Goal: Task Accomplishment & Management: Use online tool/utility

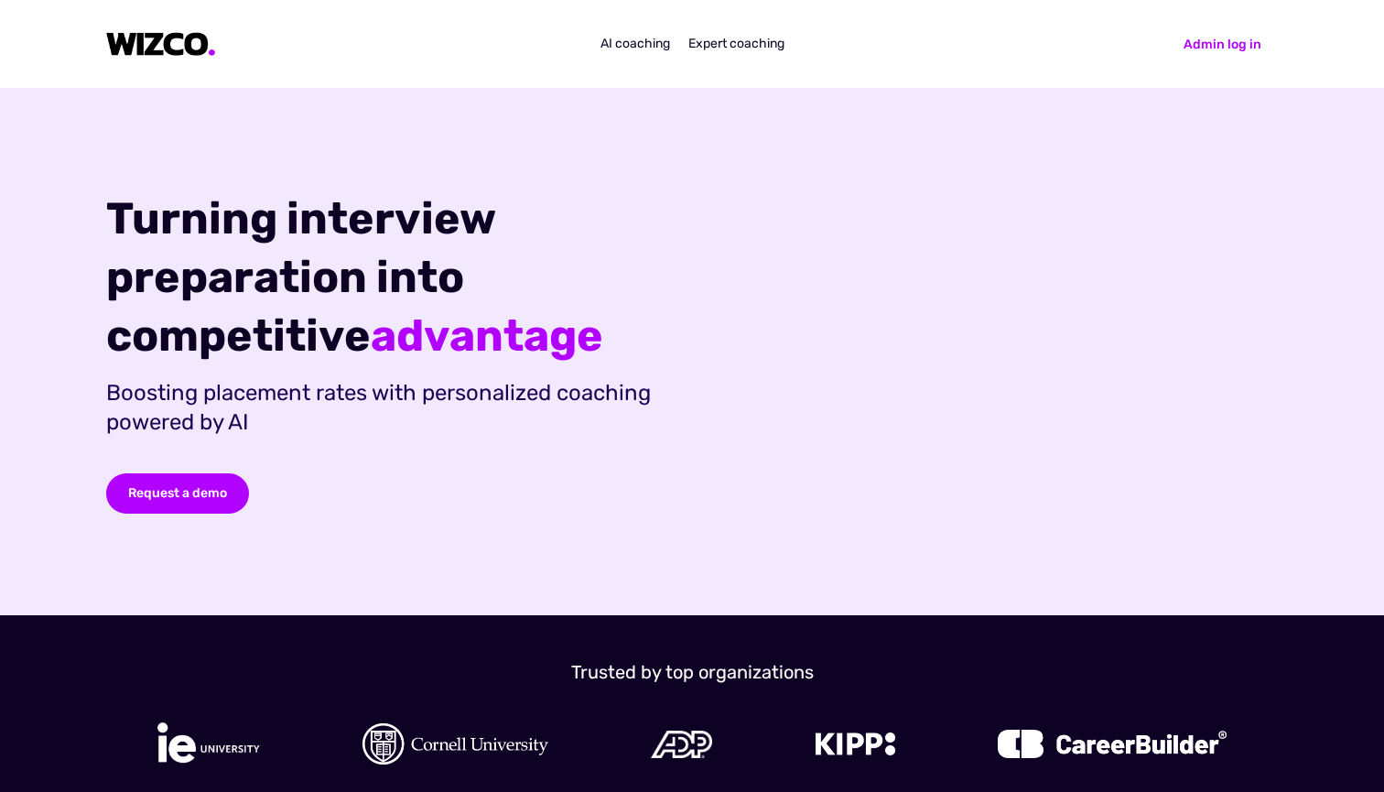
click at [170, 53] on img at bounding box center [161, 44] width 110 height 25
click at [638, 52] on div "AI coaching" at bounding box center [636, 44] width 70 height 18
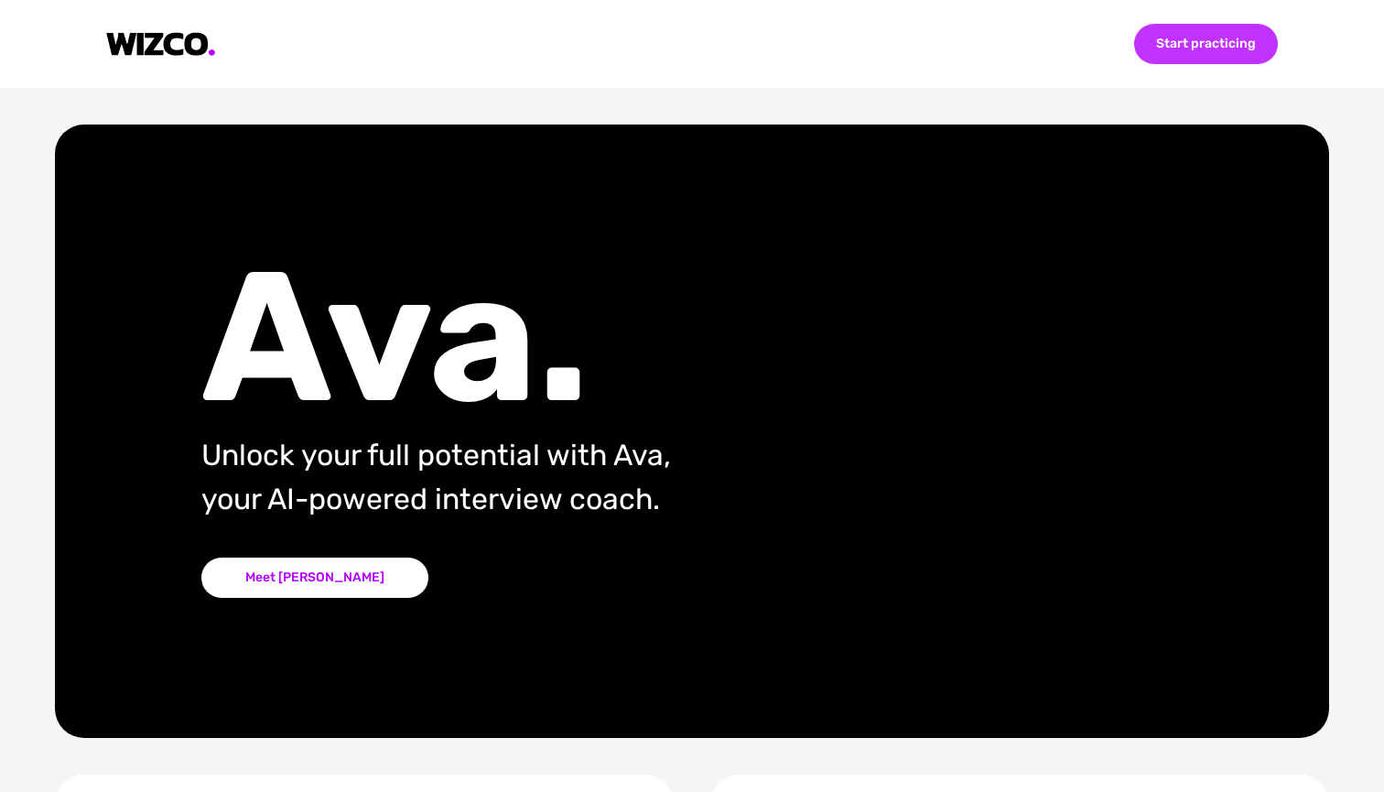
click at [1223, 34] on div "Start practicing" at bounding box center [1206, 44] width 144 height 40
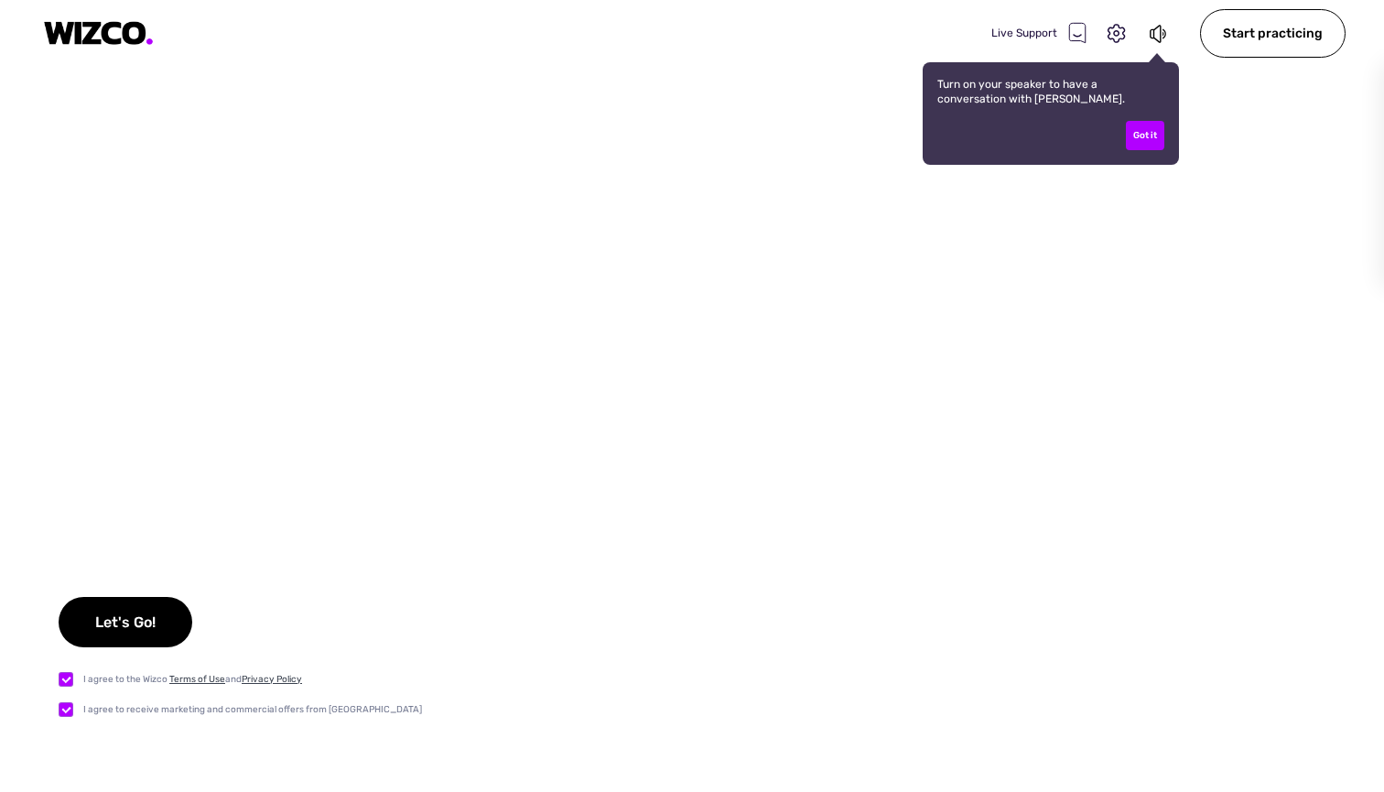
checkbox input "true"
click at [133, 616] on div "Let's Go!" at bounding box center [126, 622] width 134 height 50
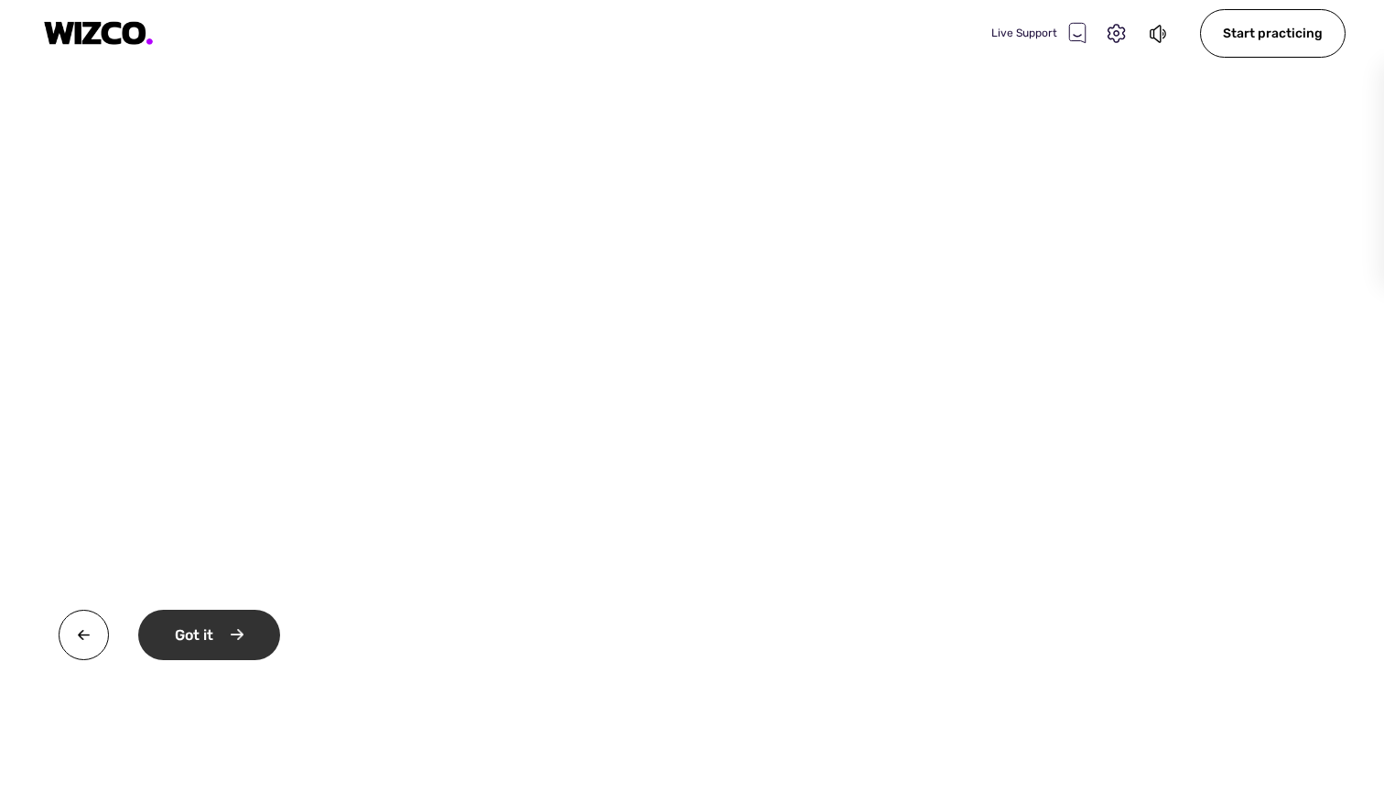
click at [245, 631] on div "Got it" at bounding box center [209, 635] width 142 height 50
click at [245, 631] on div "Okay" at bounding box center [207, 635] width 138 height 50
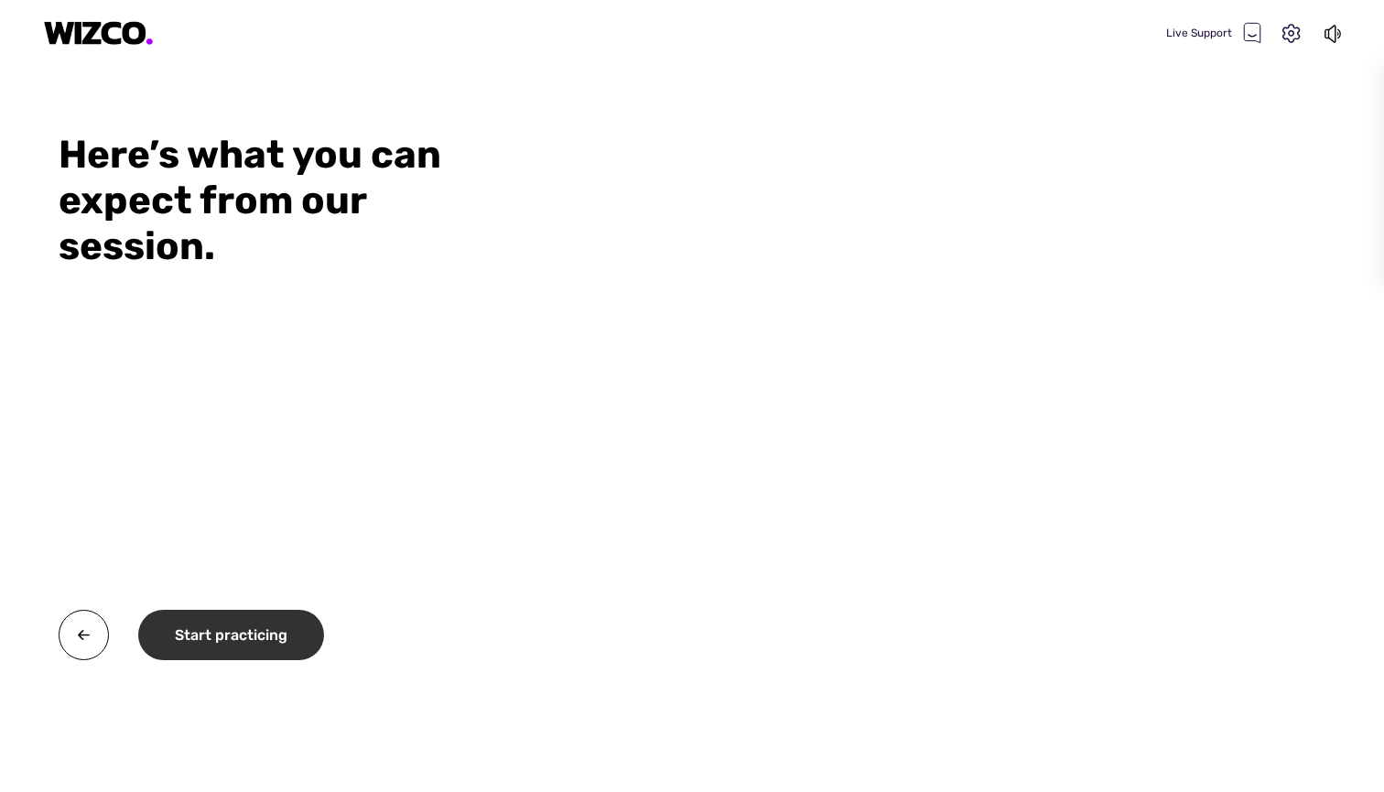
click at [276, 641] on div "Start practicing" at bounding box center [231, 635] width 186 height 50
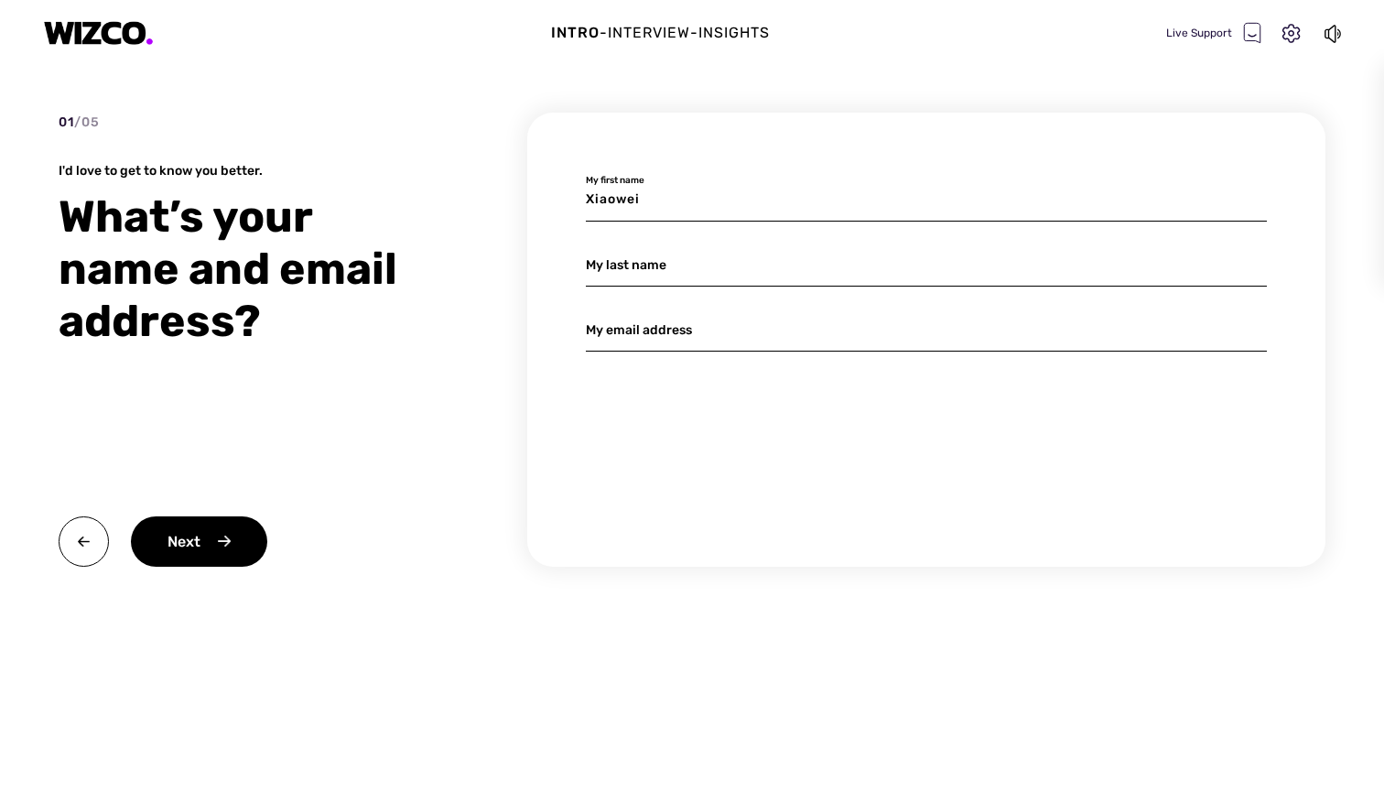
type input "Xiaowei"
type input "Liu"
type input "xliuhl@connect.ust.hk"
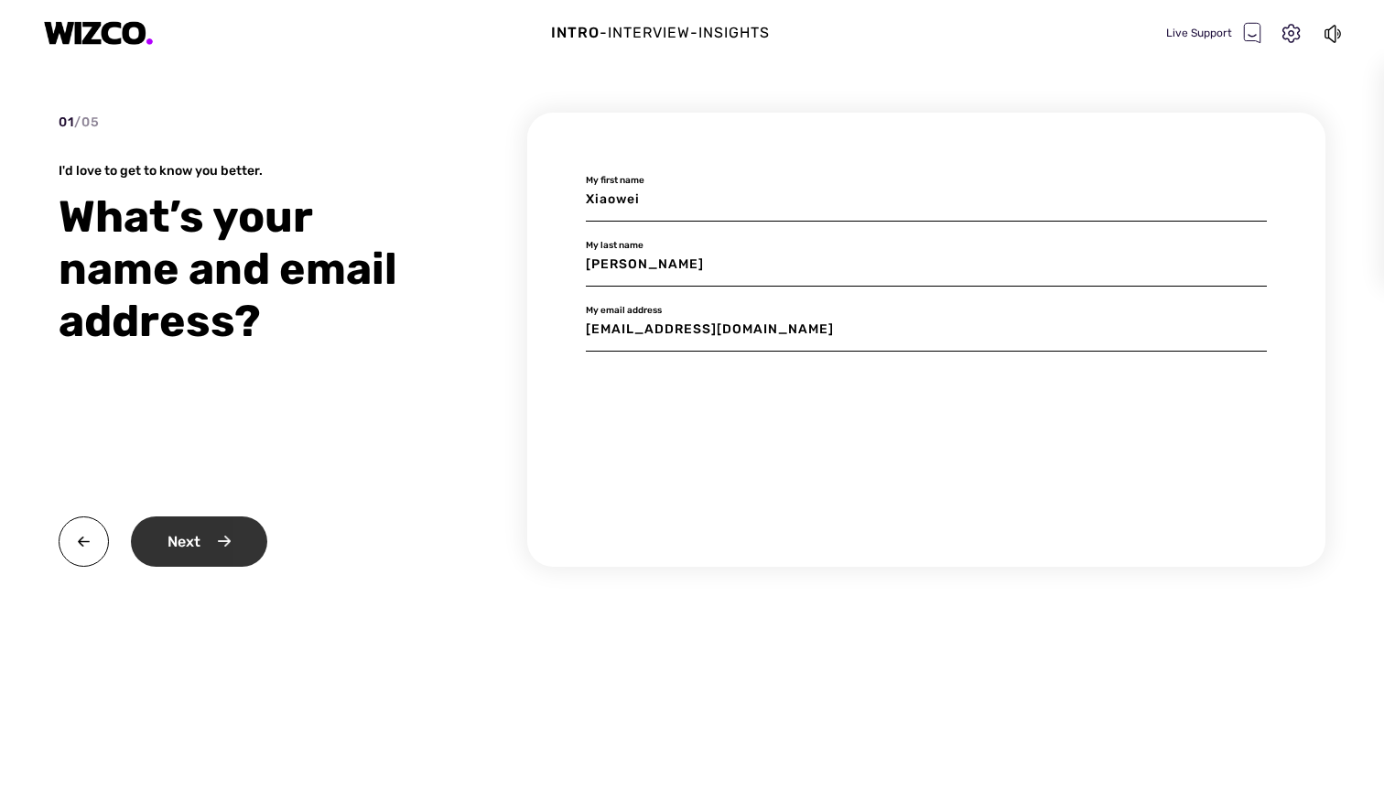
click at [211, 516] on div "Next" at bounding box center [199, 541] width 136 height 50
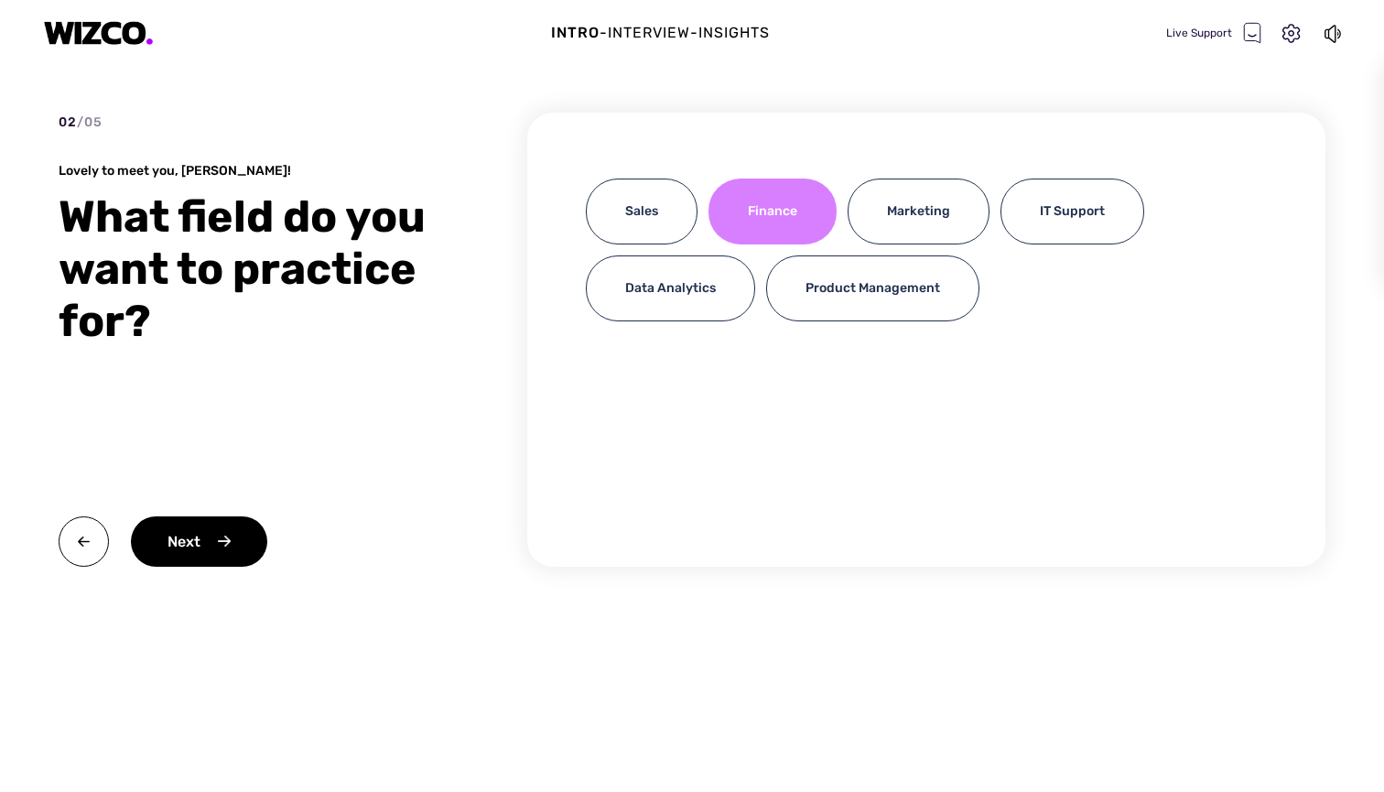
click at [760, 243] on div "Finance" at bounding box center [773, 212] width 128 height 66
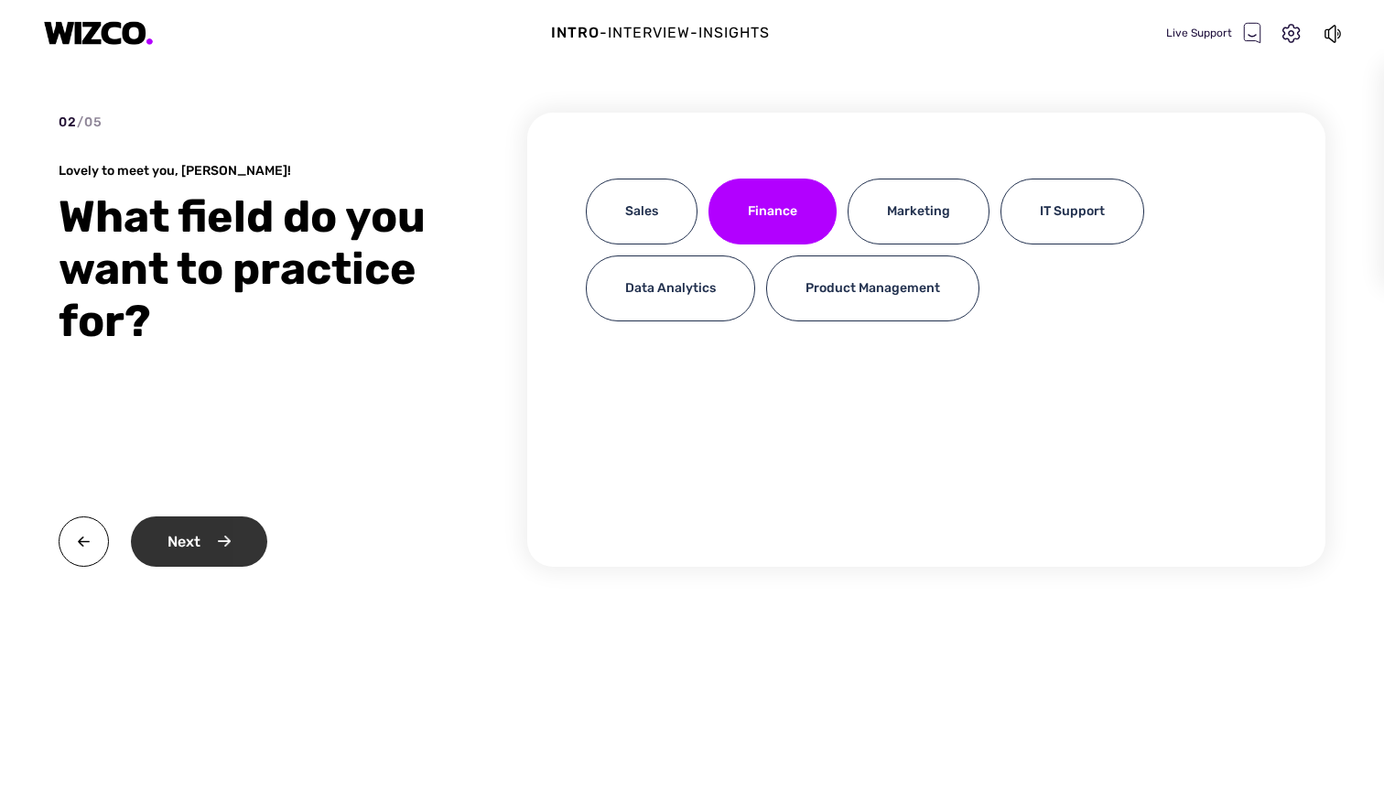
click at [232, 553] on div "Next" at bounding box center [199, 541] width 136 height 50
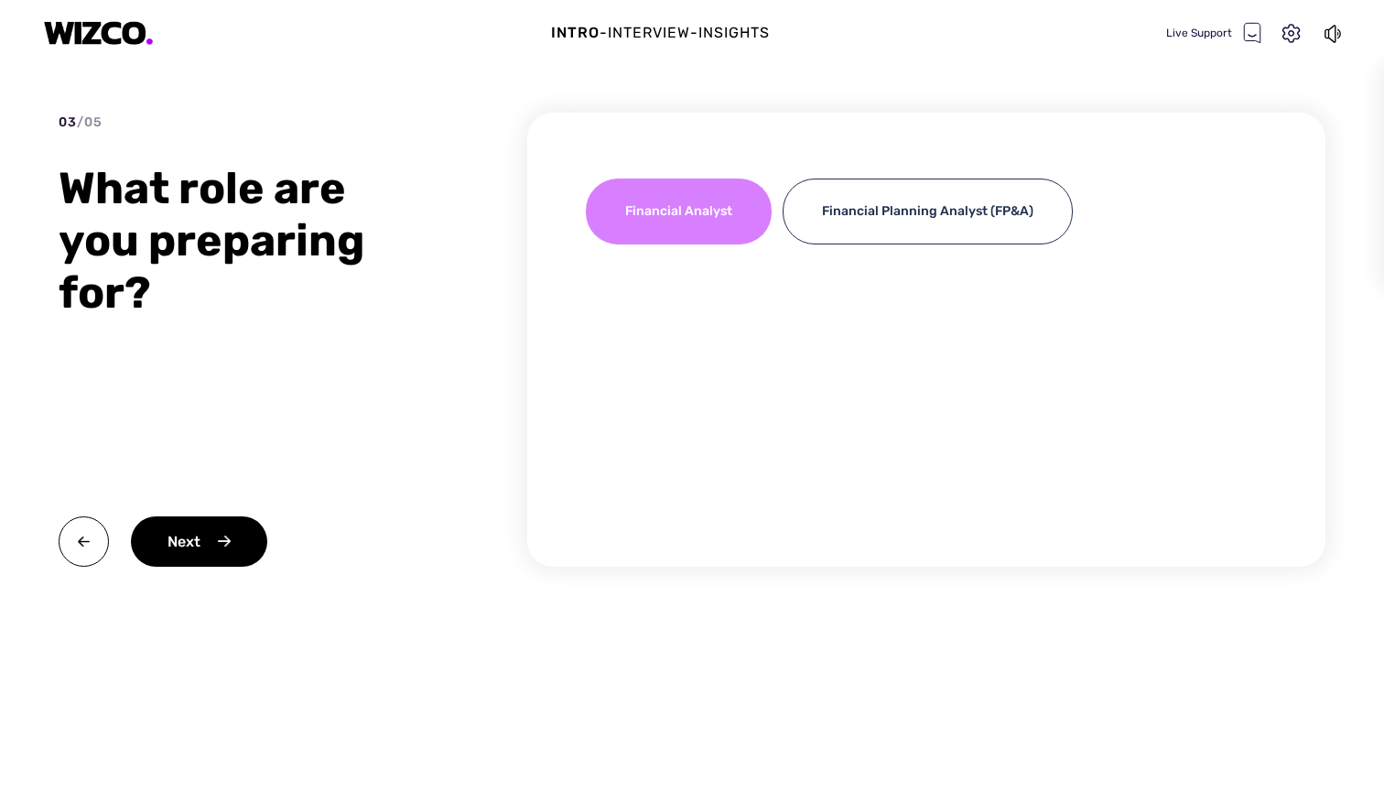
click at [705, 231] on div "Financial Analyst" at bounding box center [679, 212] width 186 height 66
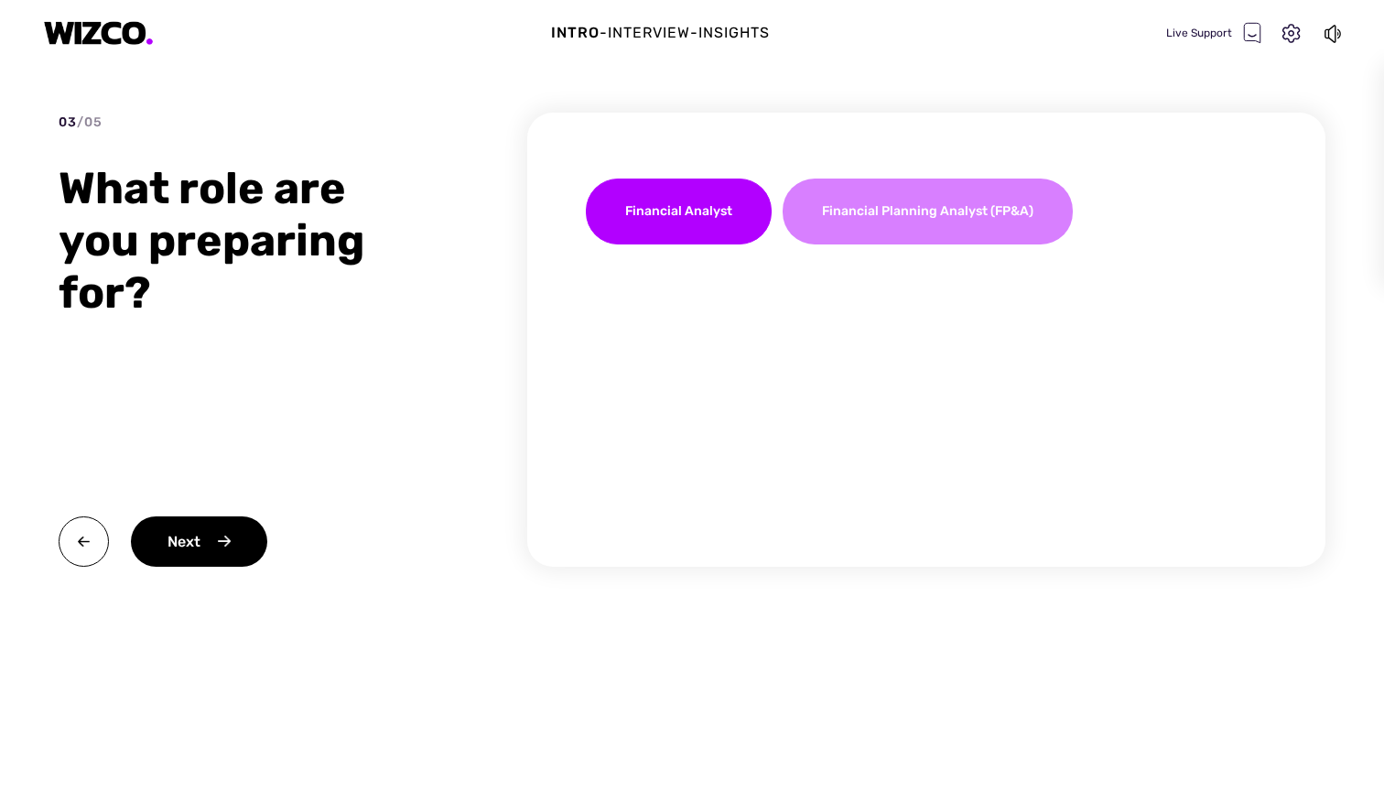
click at [869, 211] on div "Financial Planning Analyst (FP&A)" at bounding box center [928, 212] width 290 height 66
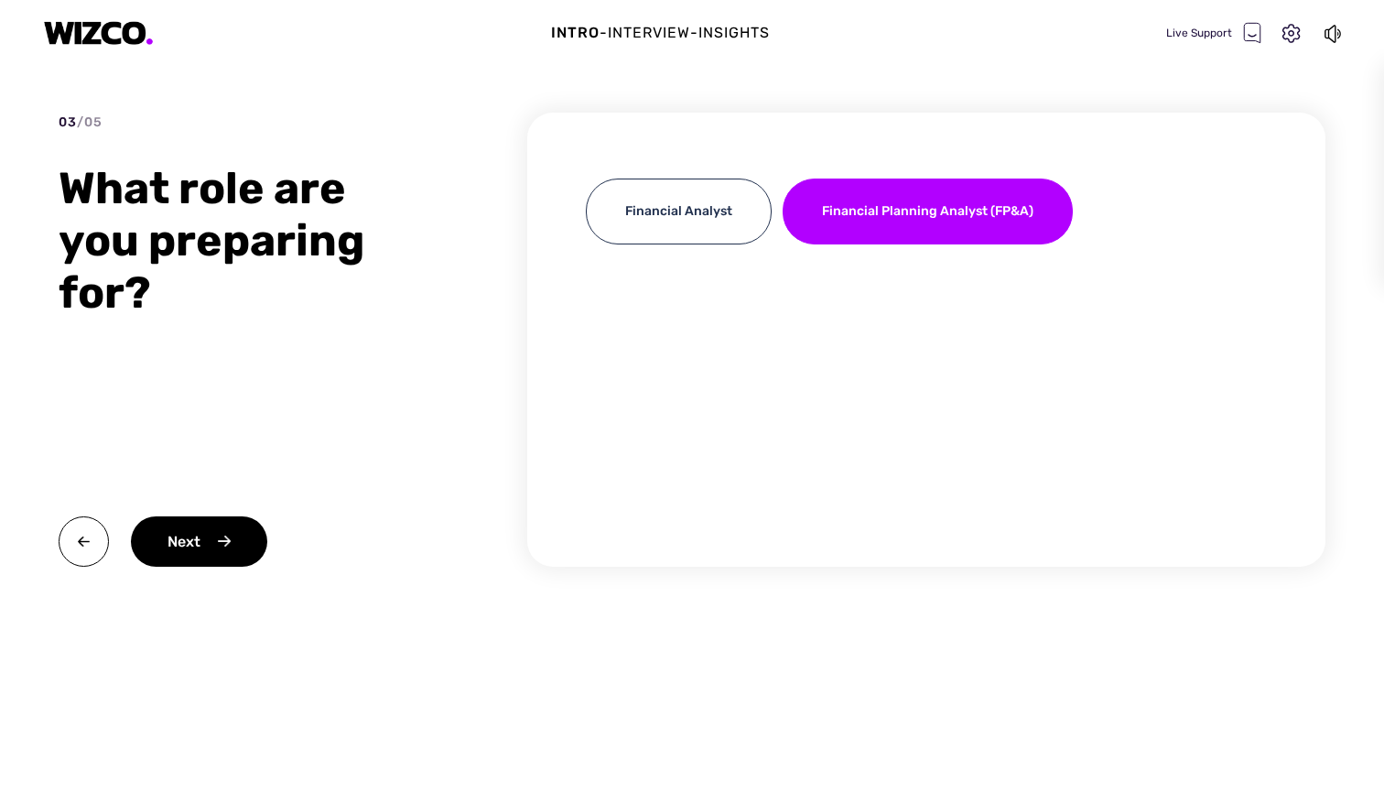
click at [683, 245] on div "Financial Analyst Financial Planning Analyst (FP&A)" at bounding box center [926, 217] width 681 height 77
click at [658, 236] on div "Financial Analyst" at bounding box center [679, 212] width 186 height 66
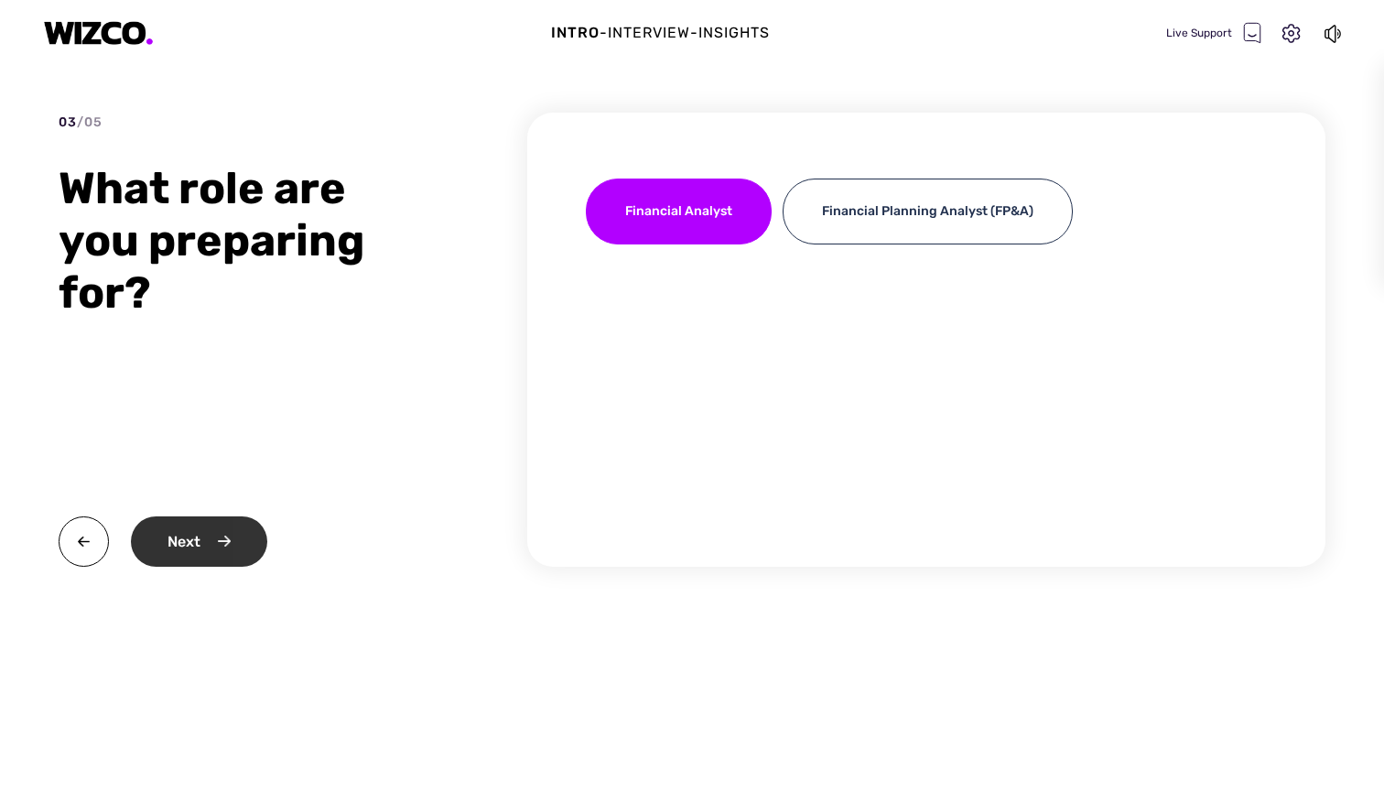
click at [211, 545] on div "Next" at bounding box center [199, 541] width 136 height 50
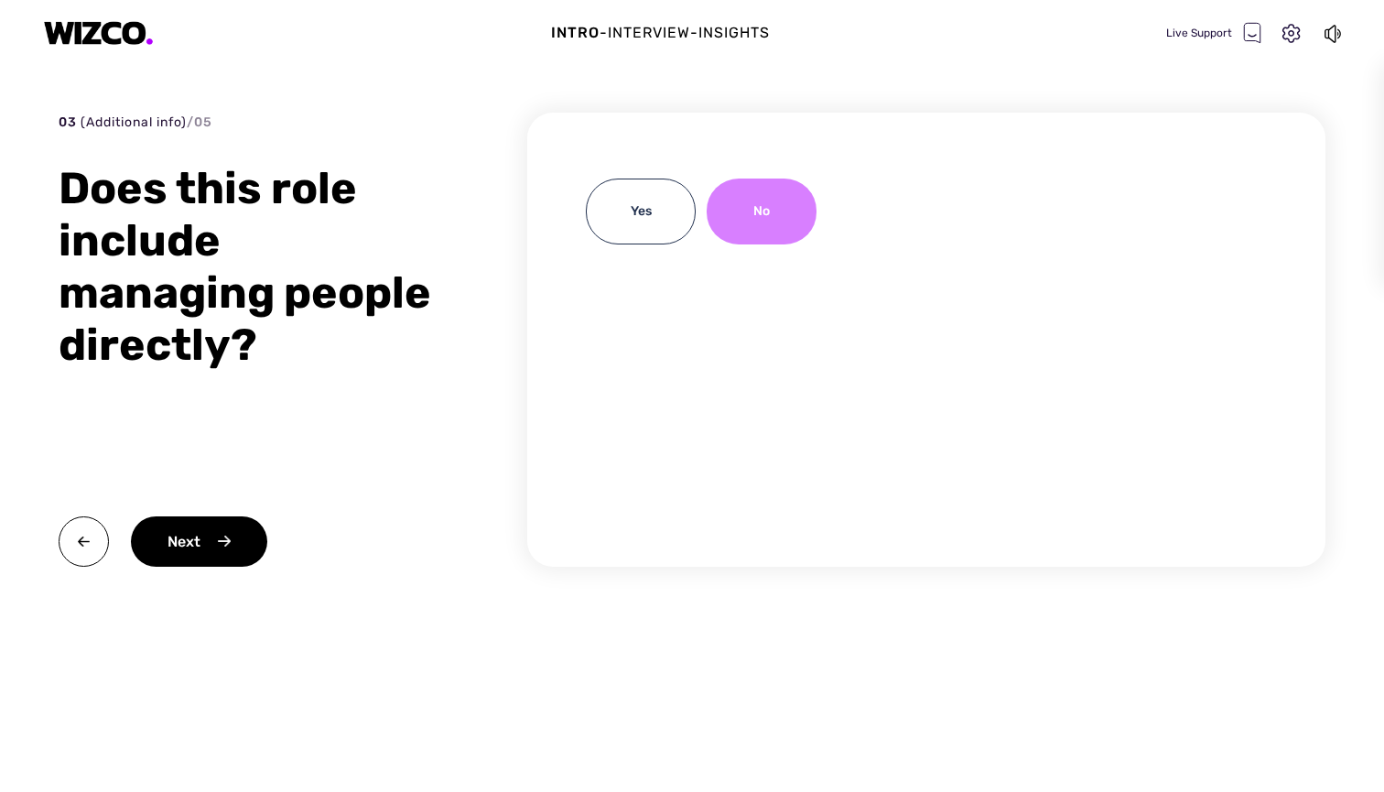
click at [764, 214] on div "No" at bounding box center [762, 212] width 110 height 66
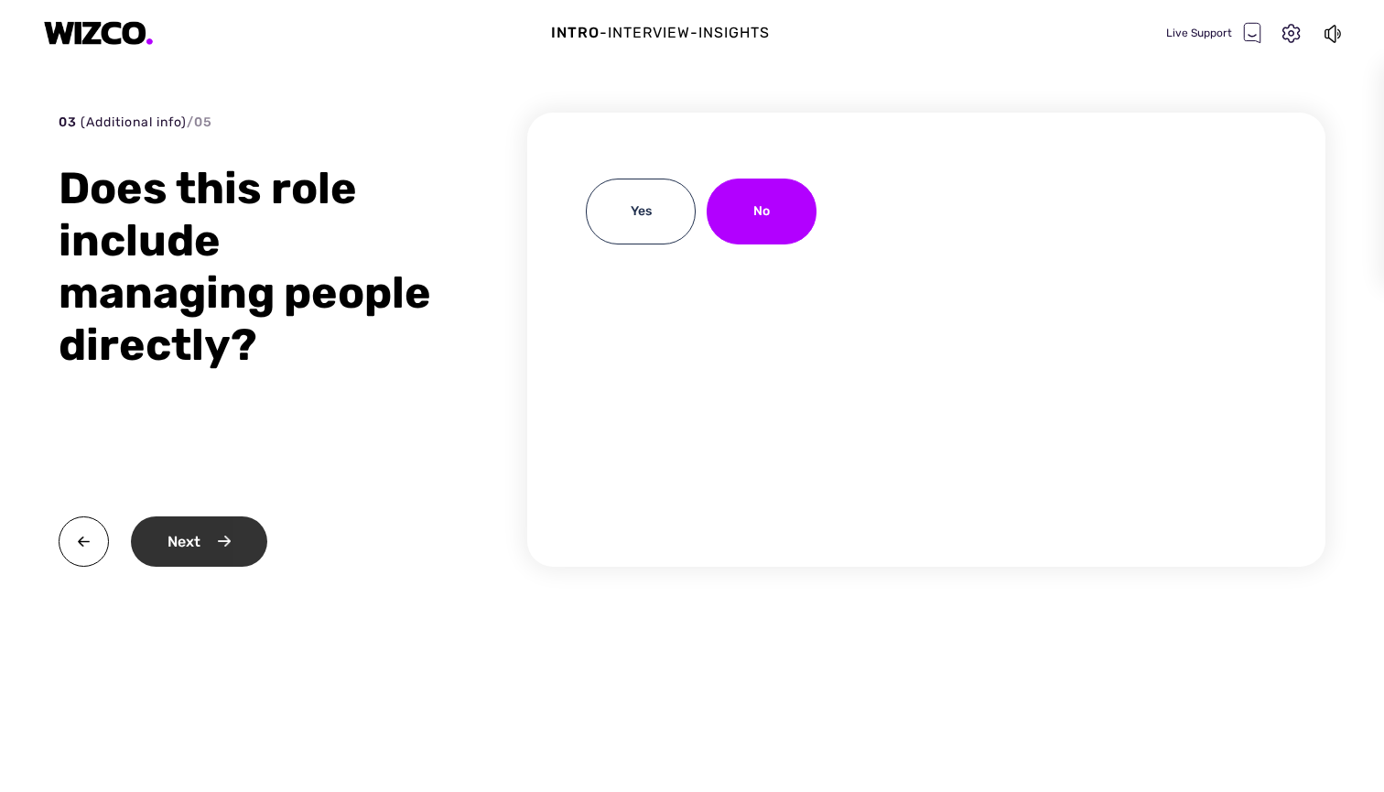
click at [204, 537] on div "Next" at bounding box center [199, 541] width 136 height 50
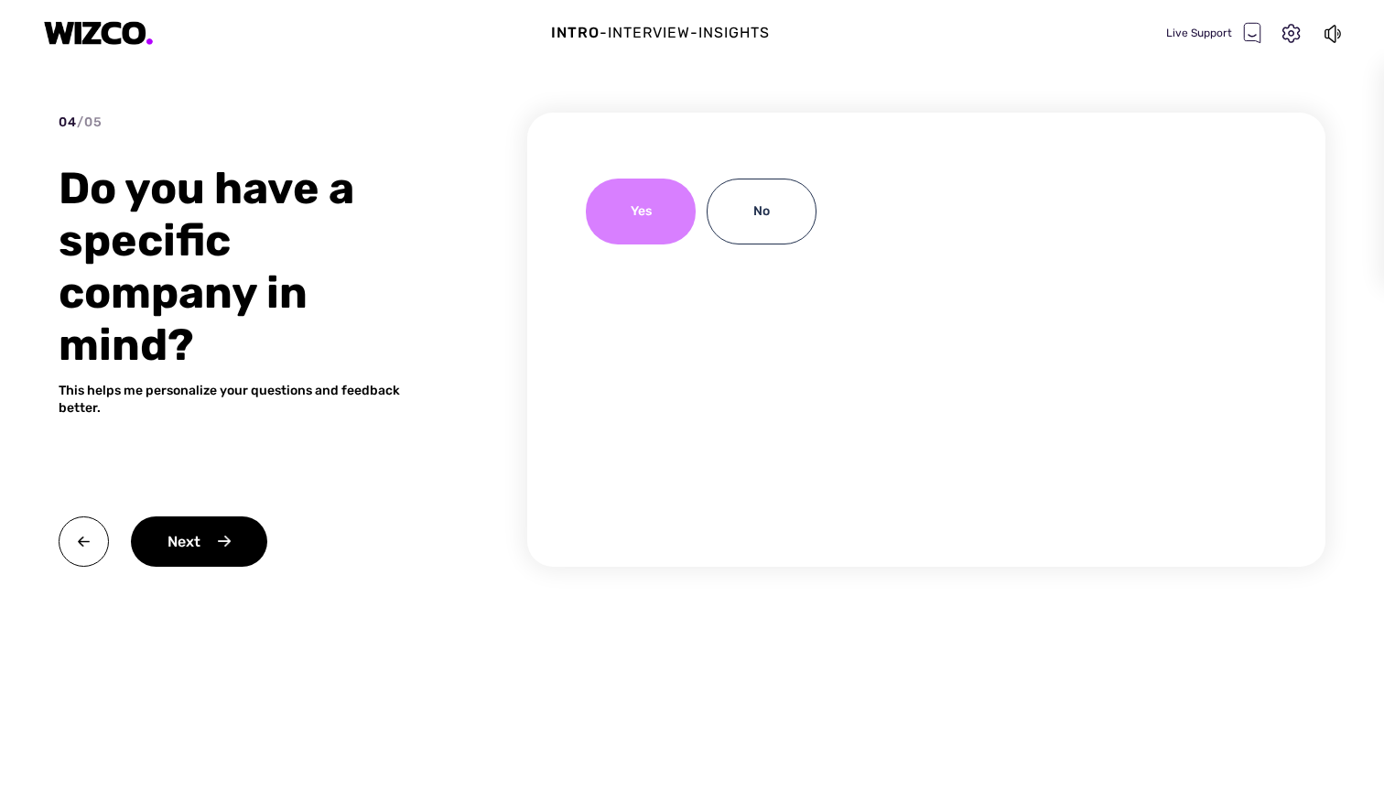
click at [653, 228] on div "Yes" at bounding box center [641, 212] width 110 height 66
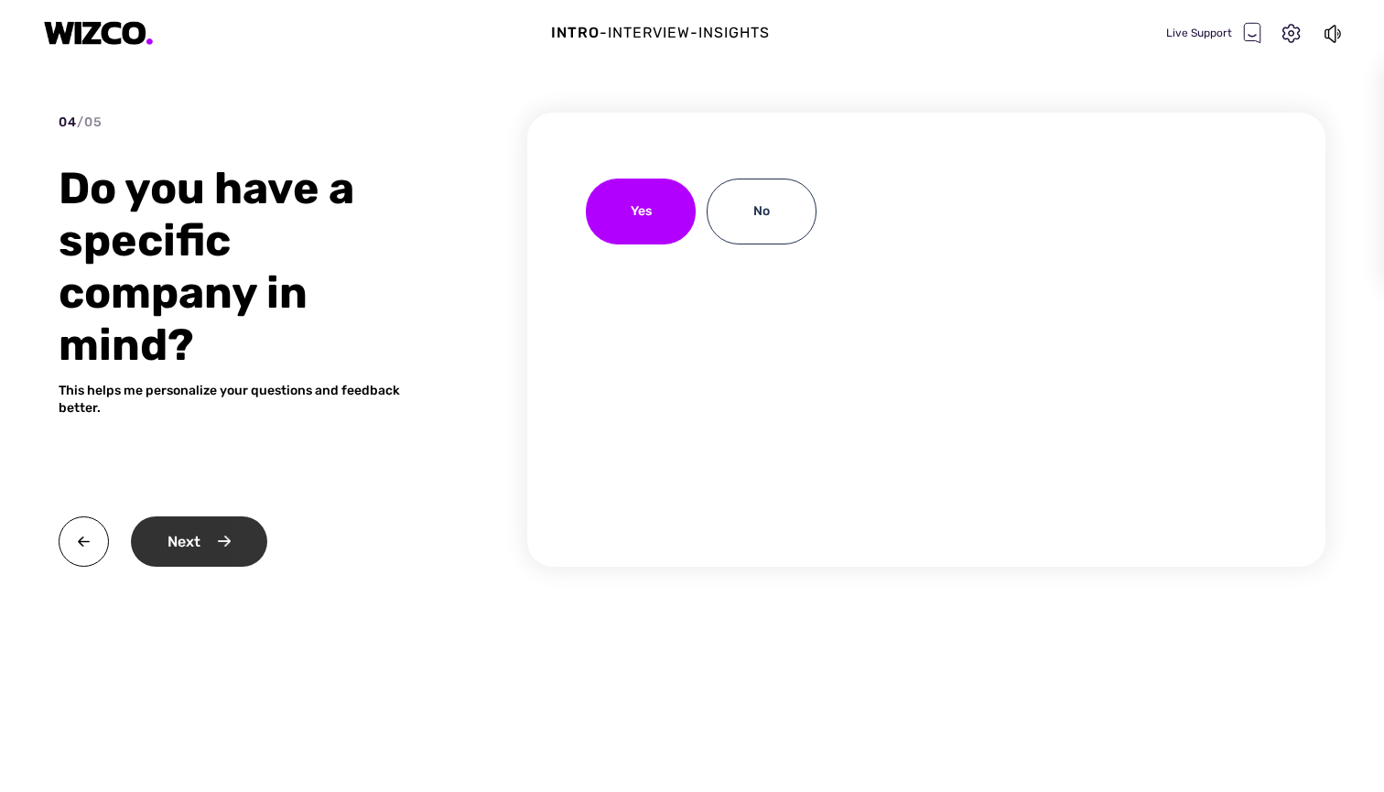
click at [222, 530] on div "Next" at bounding box center [199, 541] width 136 height 50
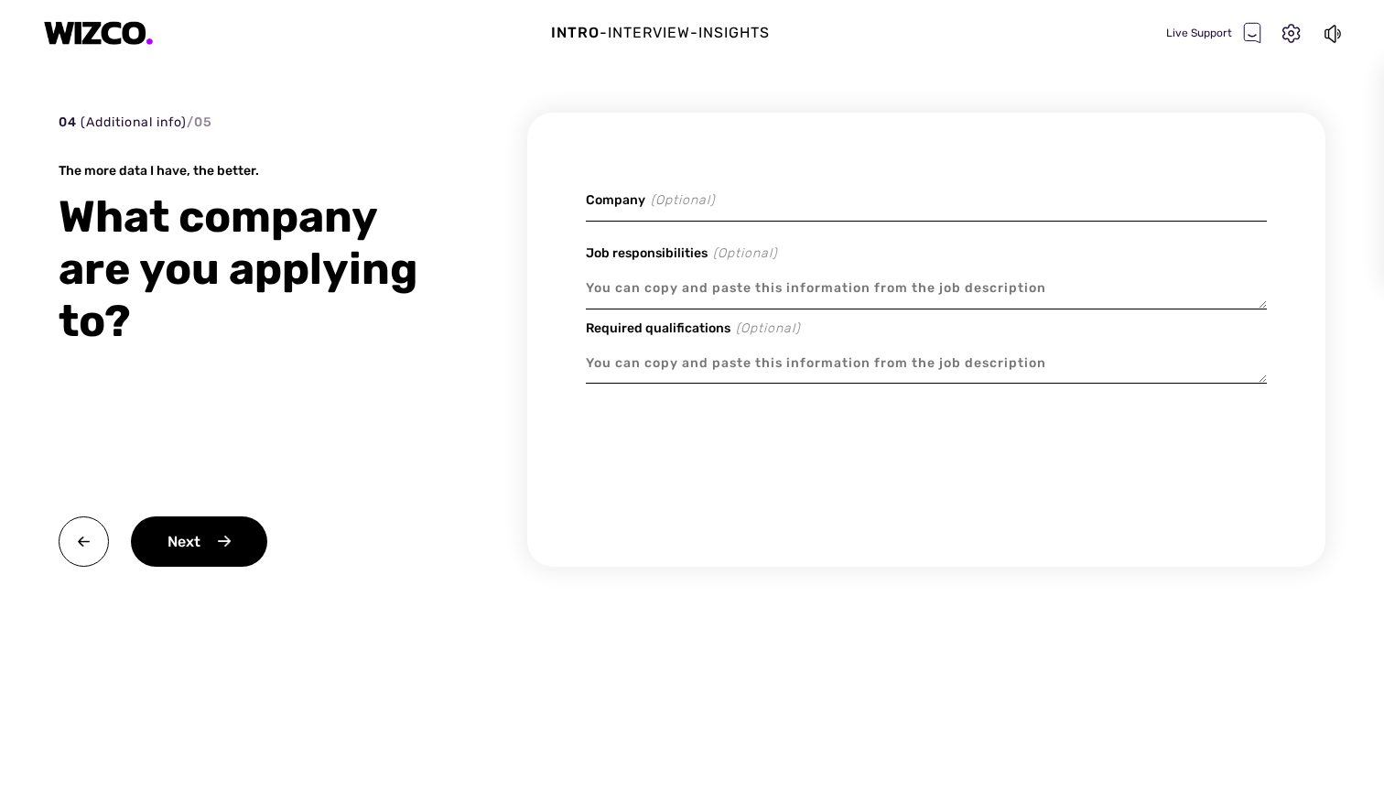
click at [703, 202] on input at bounding box center [926, 200] width 681 height 43
type textarea "x"
type input "m"
type textarea "x"
type input "mo"
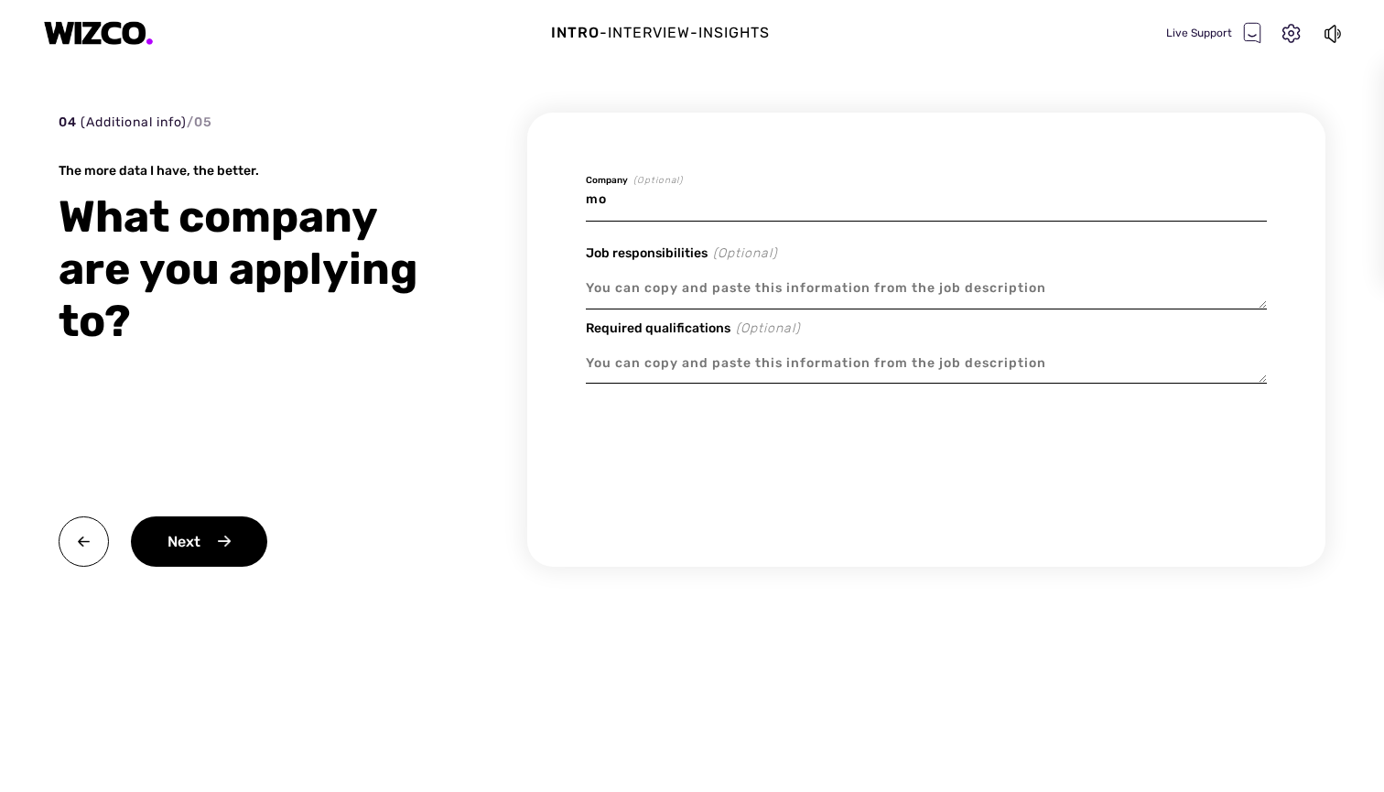
type textarea "x"
type input "m"
type textarea "x"
type input "m"
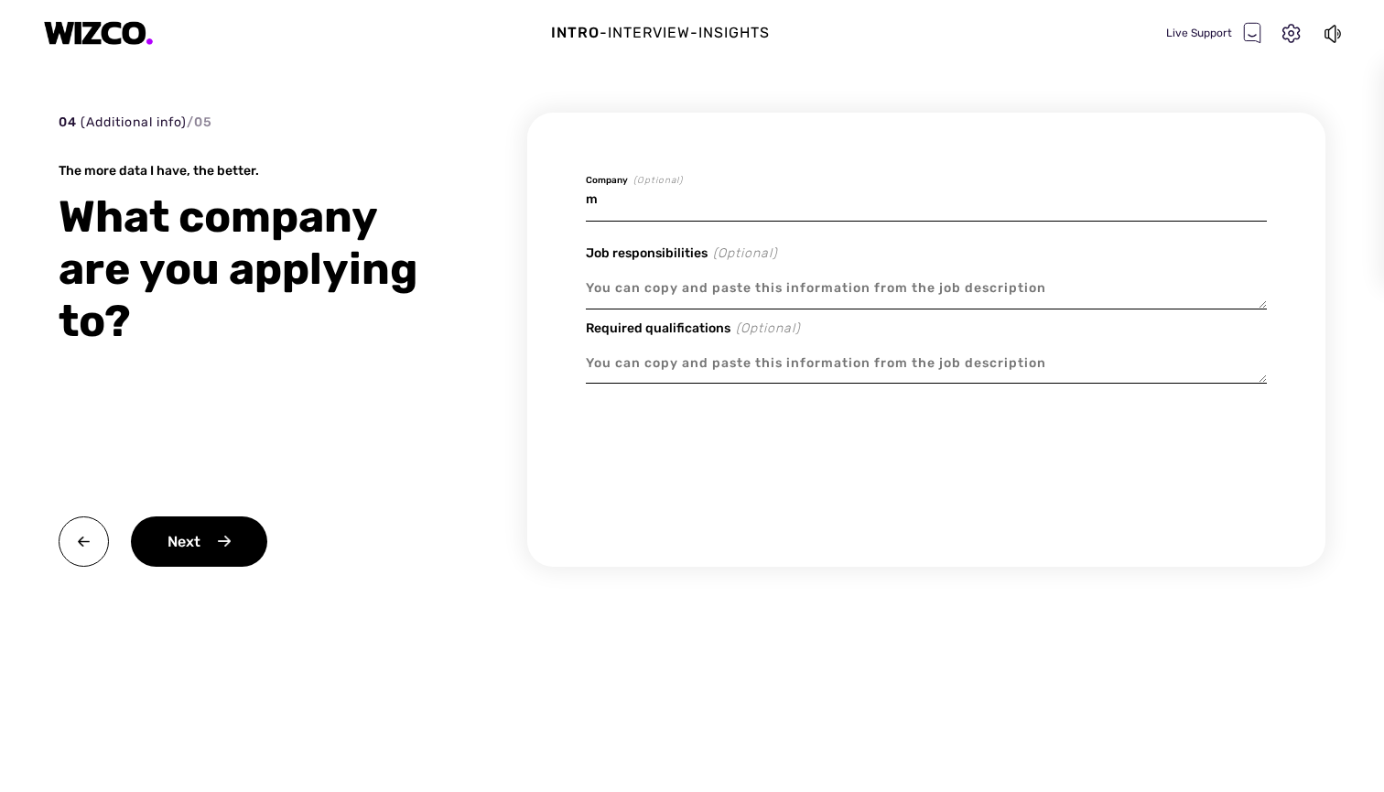
type textarea "x"
type input "M"
type textarea "x"
type input "Mo"
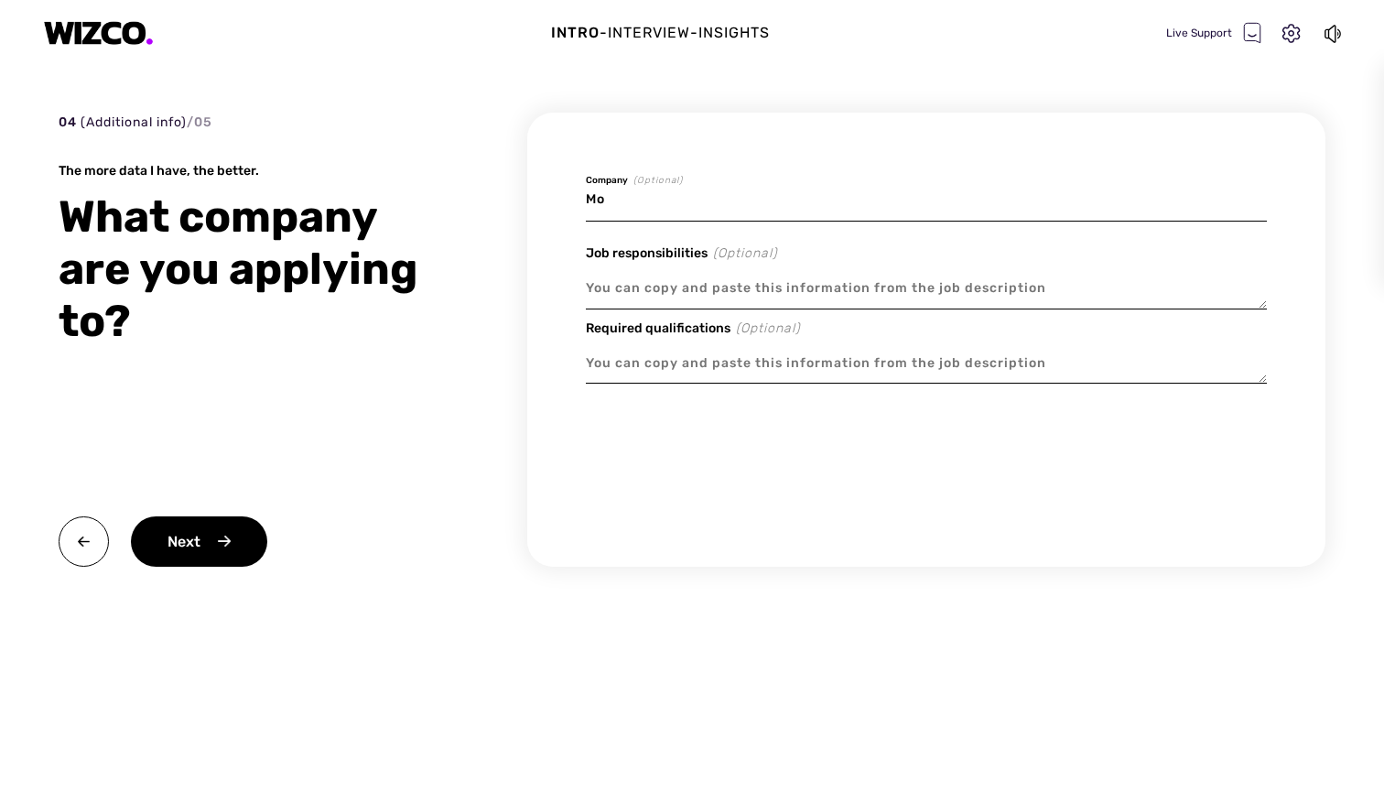
type textarea "x"
type input "Mo r"
type textarea "x"
type input "Mo"
type textarea "x"
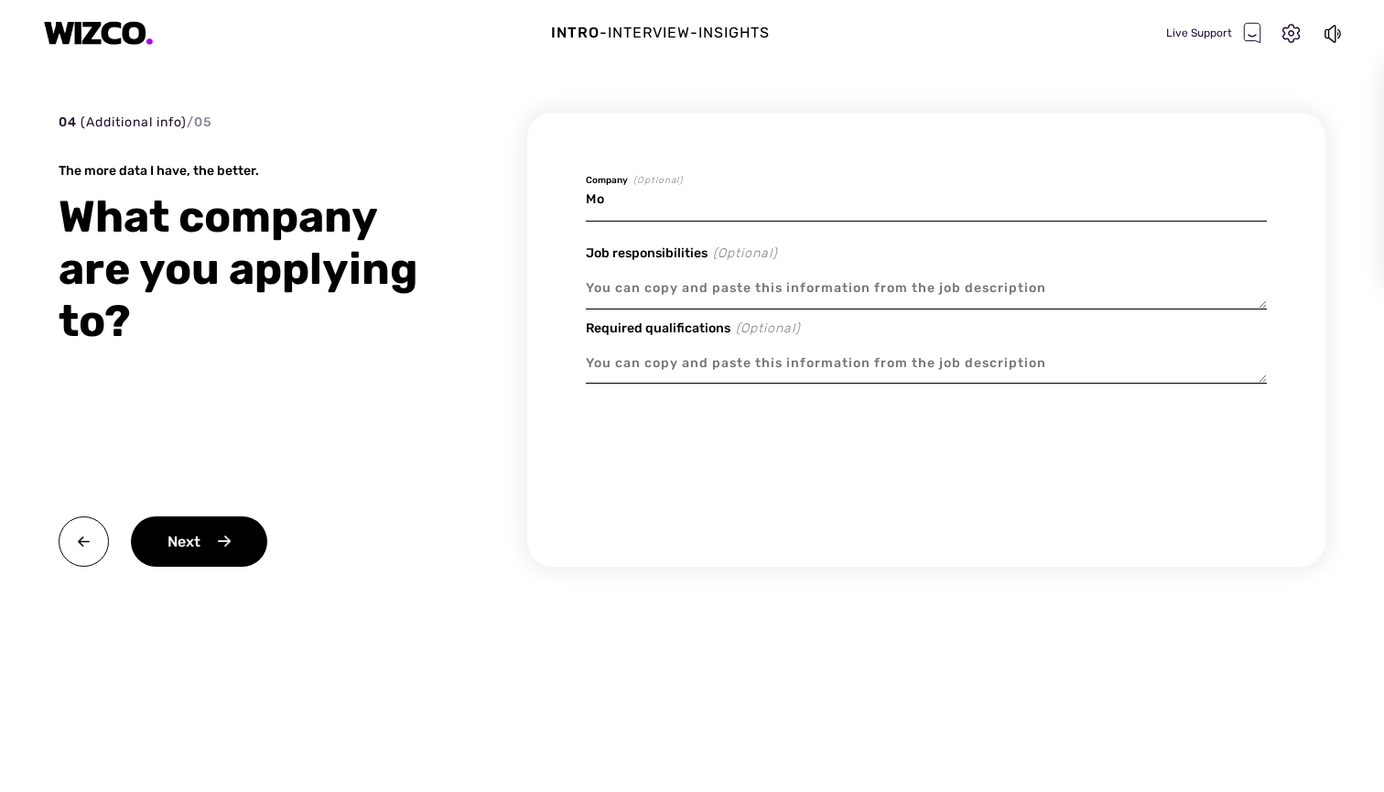
type input "Mo"
type textarea "x"
type input "Mor"
type textarea "x"
type input "Morg"
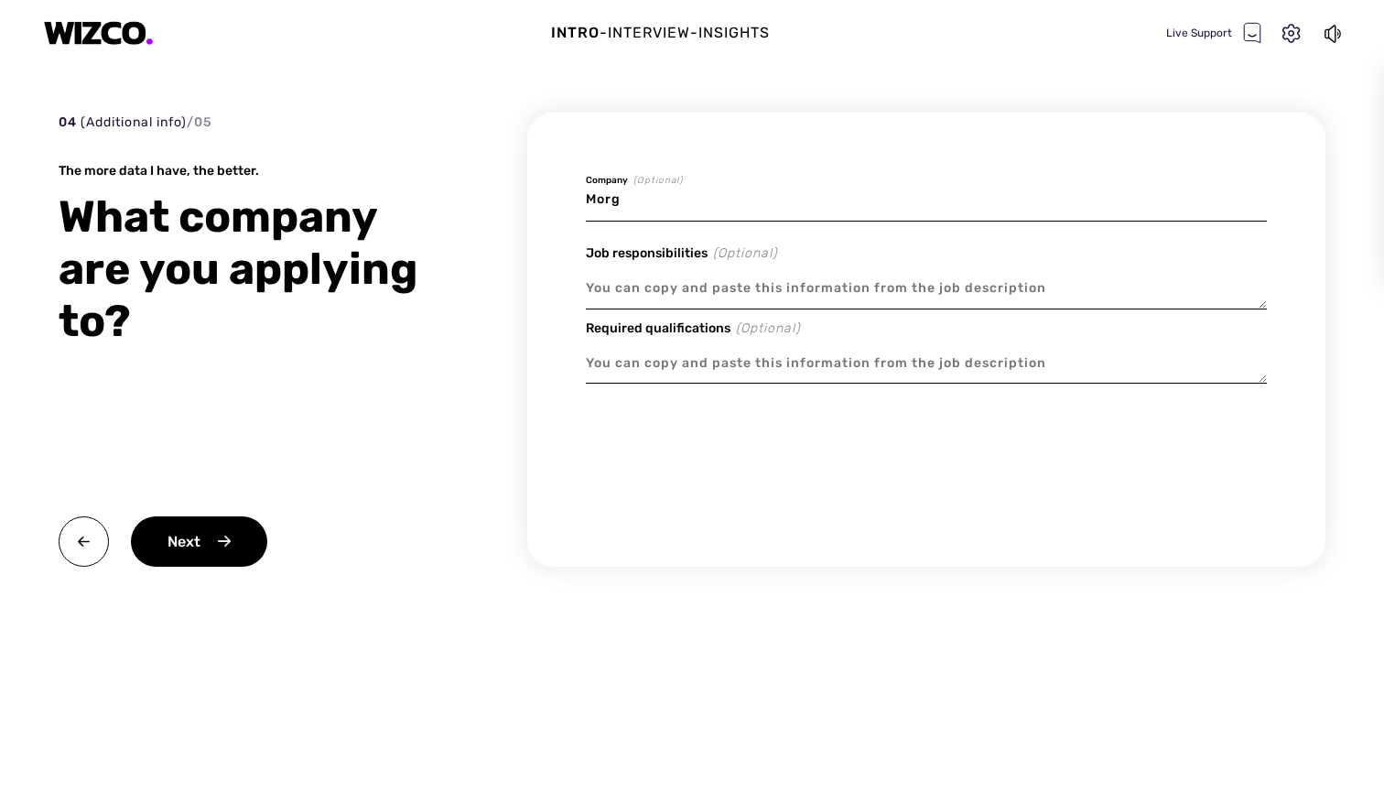
type textarea "x"
type input "Morga"
type textarea "x"
type input "Morgan"
type textarea "x"
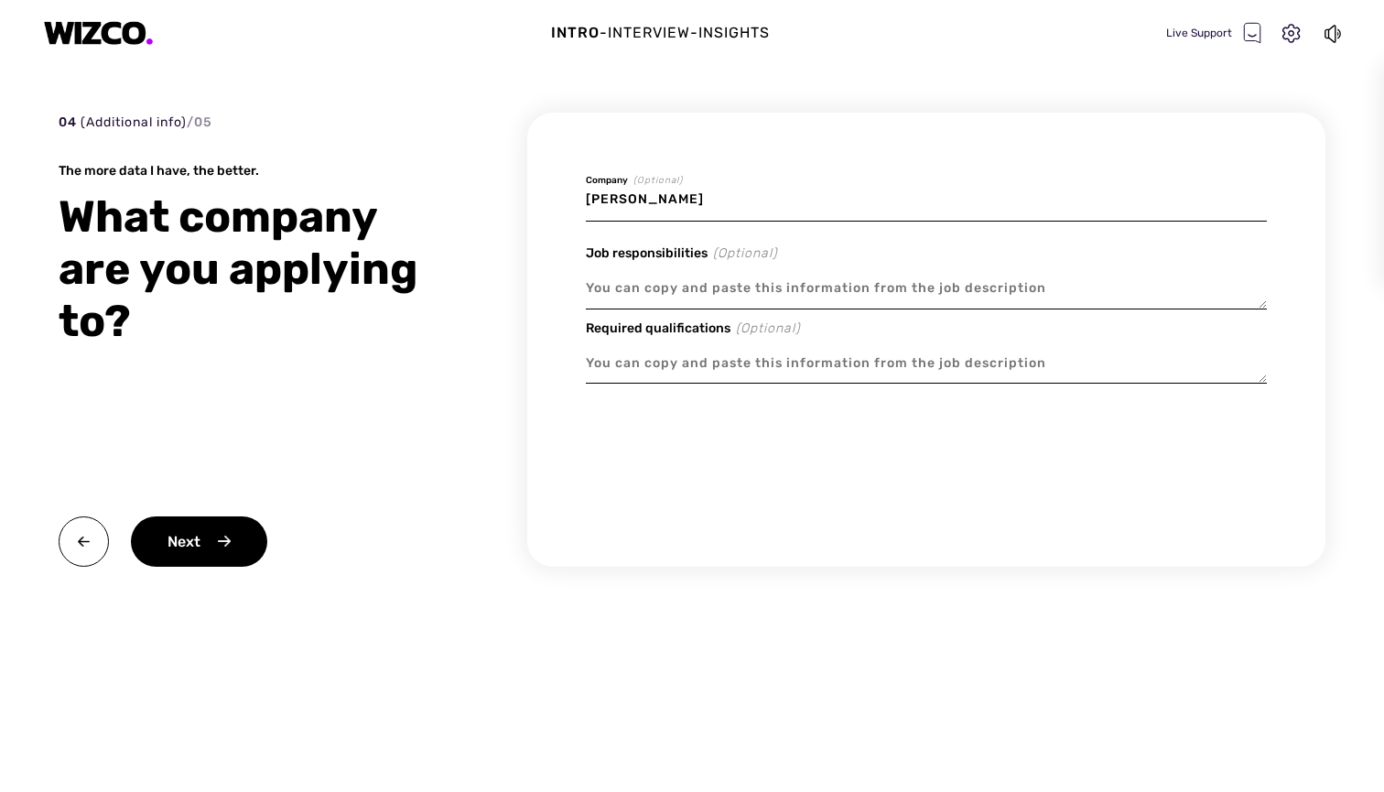
type input "Morgan"
type textarea "x"
type input "Morgan S"
type textarea "x"
type input "Morgan St"
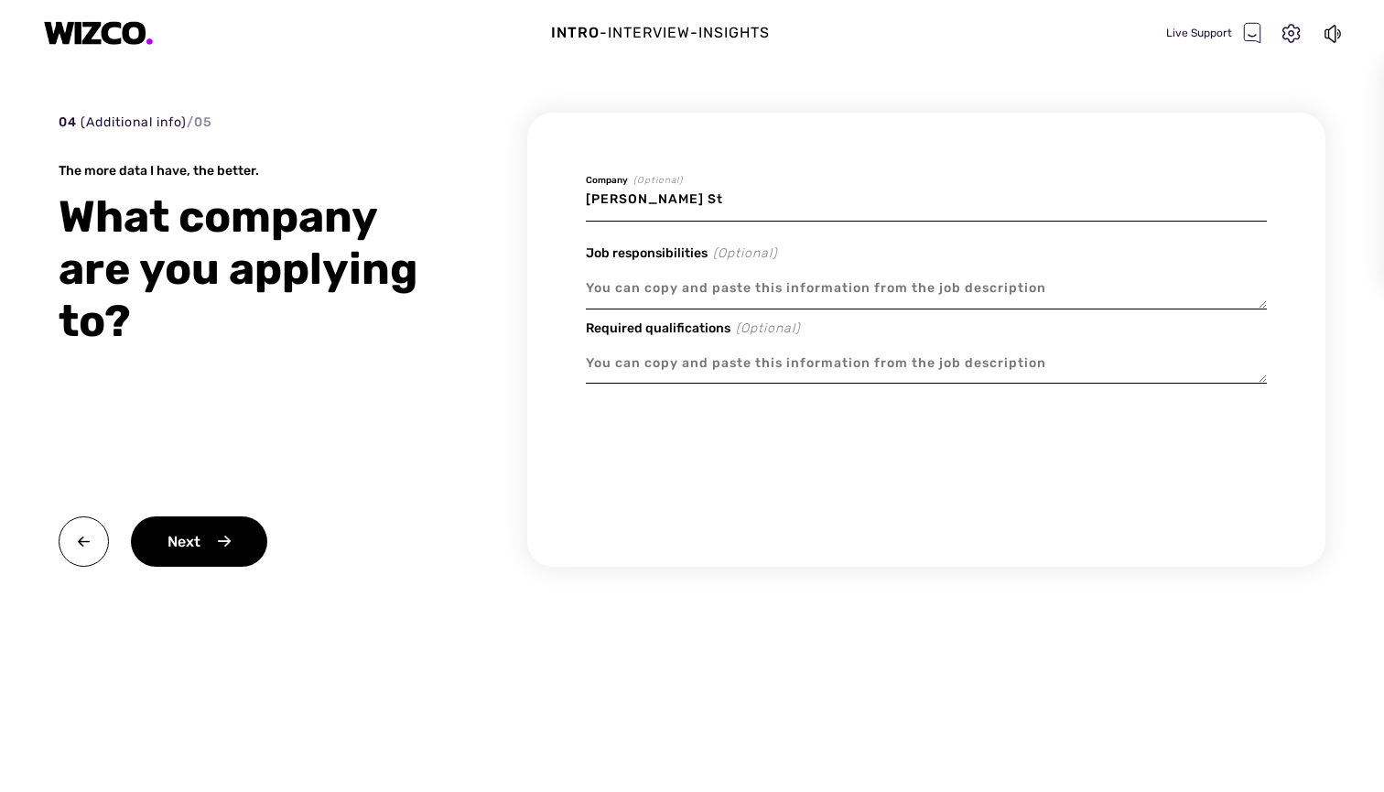
type textarea "x"
type input "Morgan Sta"
type textarea "x"
type input "Morgan Stan"
type textarea "x"
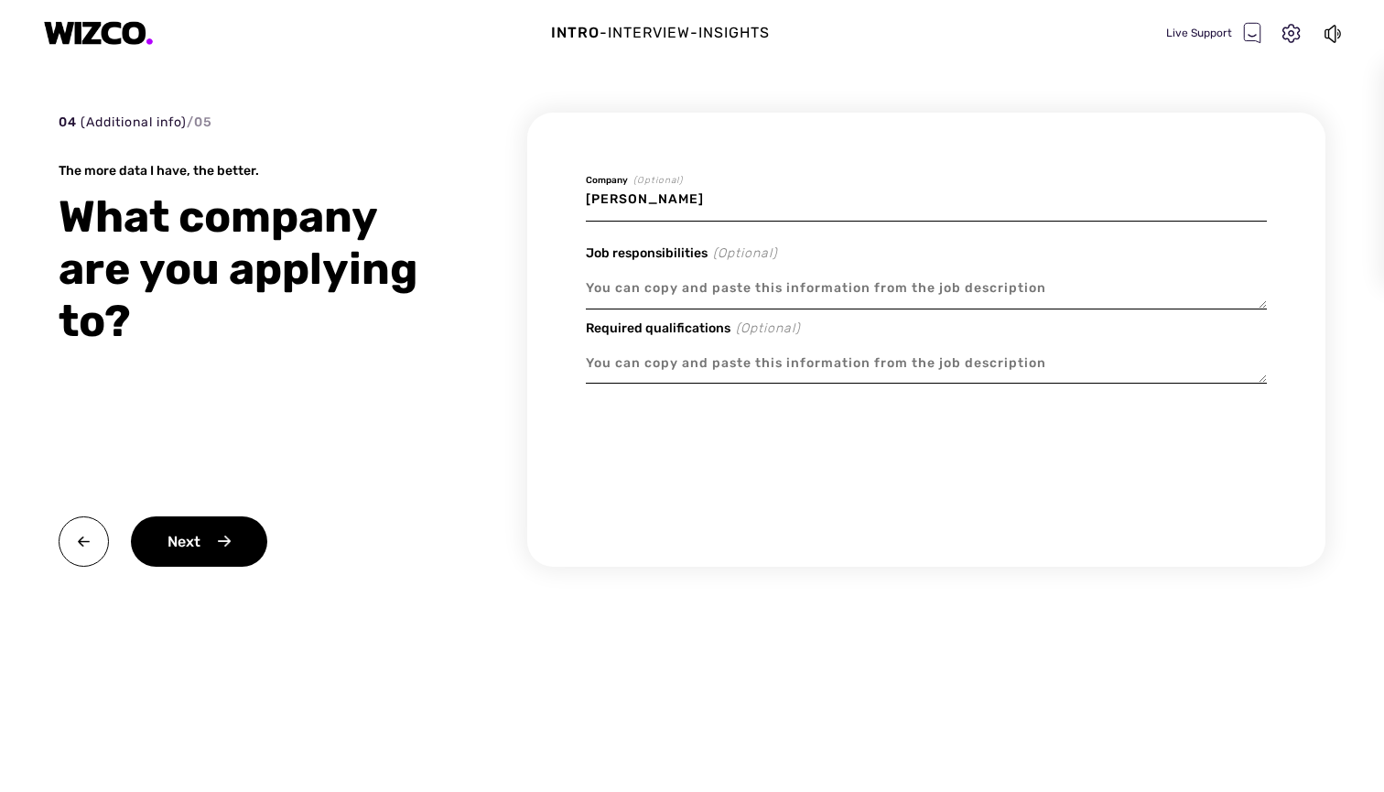
type input "Morgan Stanl"
type textarea "x"
type input "Morgan Stanle"
type textarea "x"
type input "Morgan Stanley"
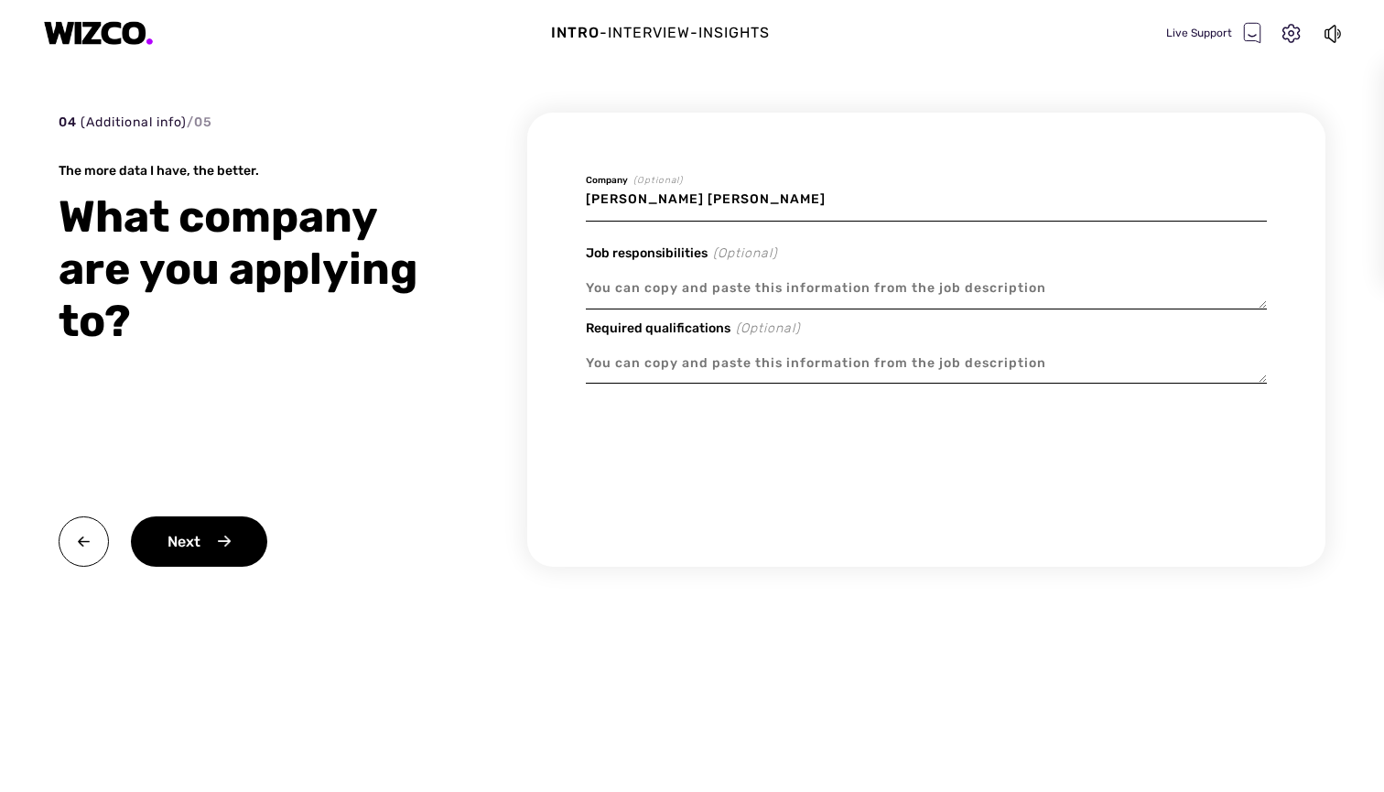
click at [816, 301] on textarea at bounding box center [926, 288] width 681 height 42
paste textarea "For over 89 years, Morgan Stanley has combined old school wisdom with a passion…"
type textarea "x"
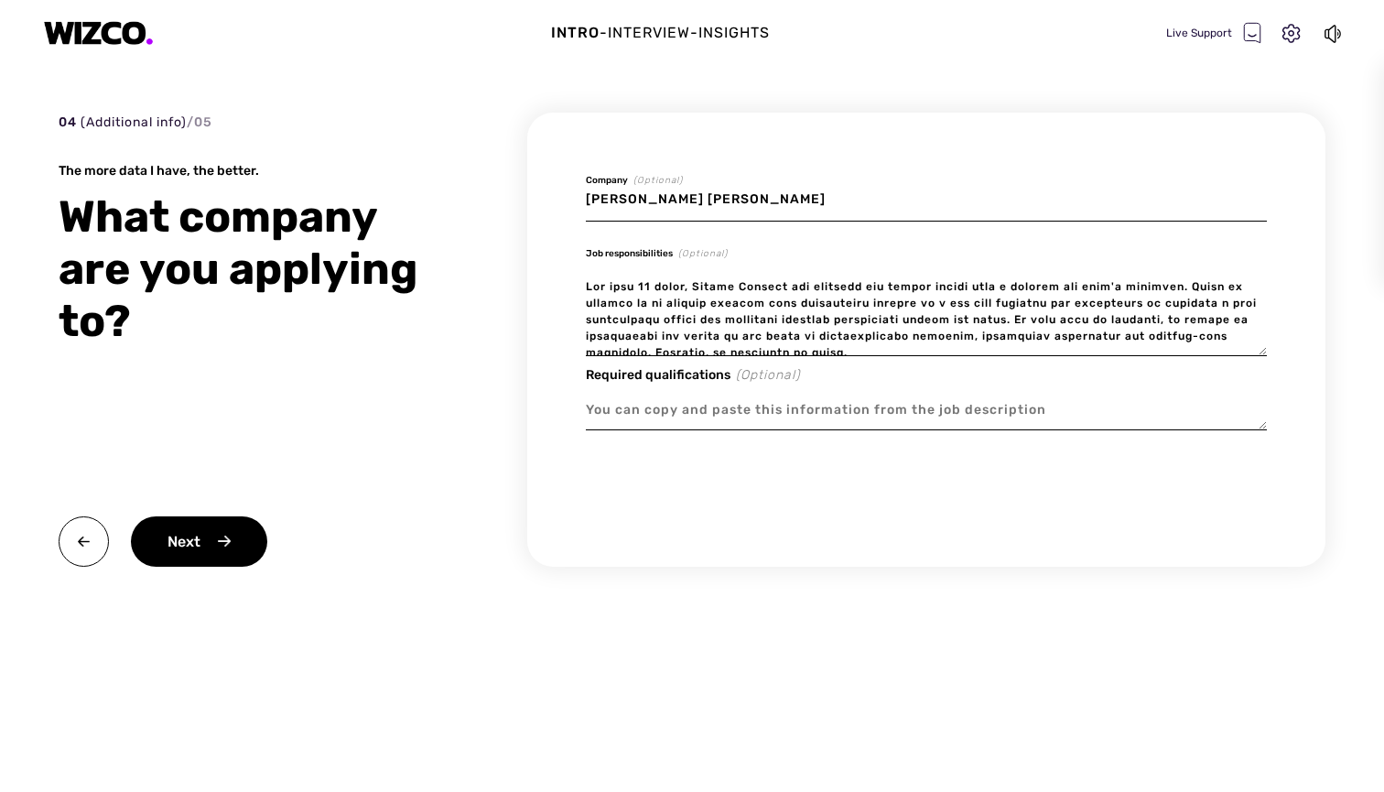
type textarea "For over 89 years, Morgan Stanley has combined old school wisdom with a passion…"
click at [658, 414] on textarea at bounding box center [926, 410] width 681 height 42
paste textarea "For over 89 years, Morgan Stanley has combined old school wisdom with a passion…"
type textarea "x"
type textarea "For over 89 years, Morgan Stanley has combined old school wisdom with a passion…"
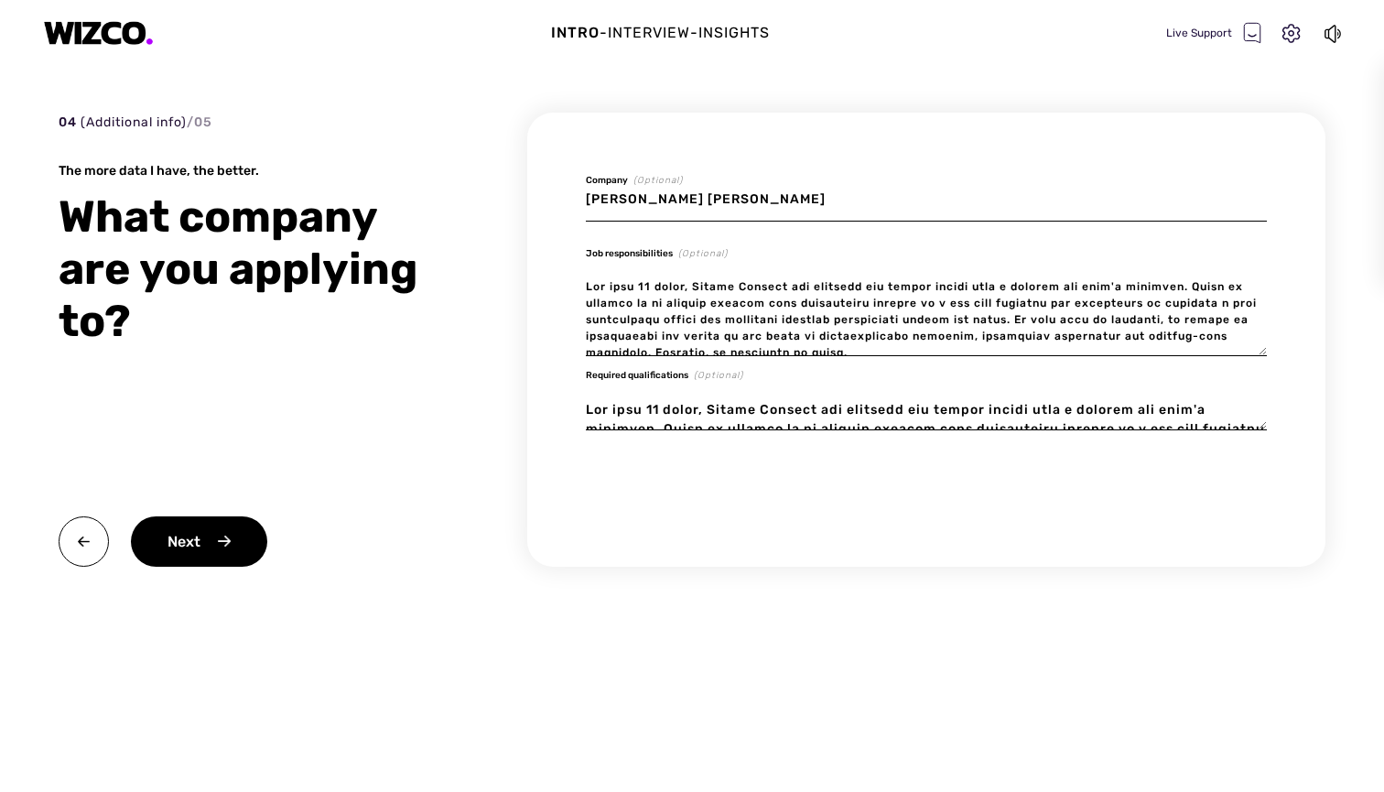
scroll to position [1104, 0]
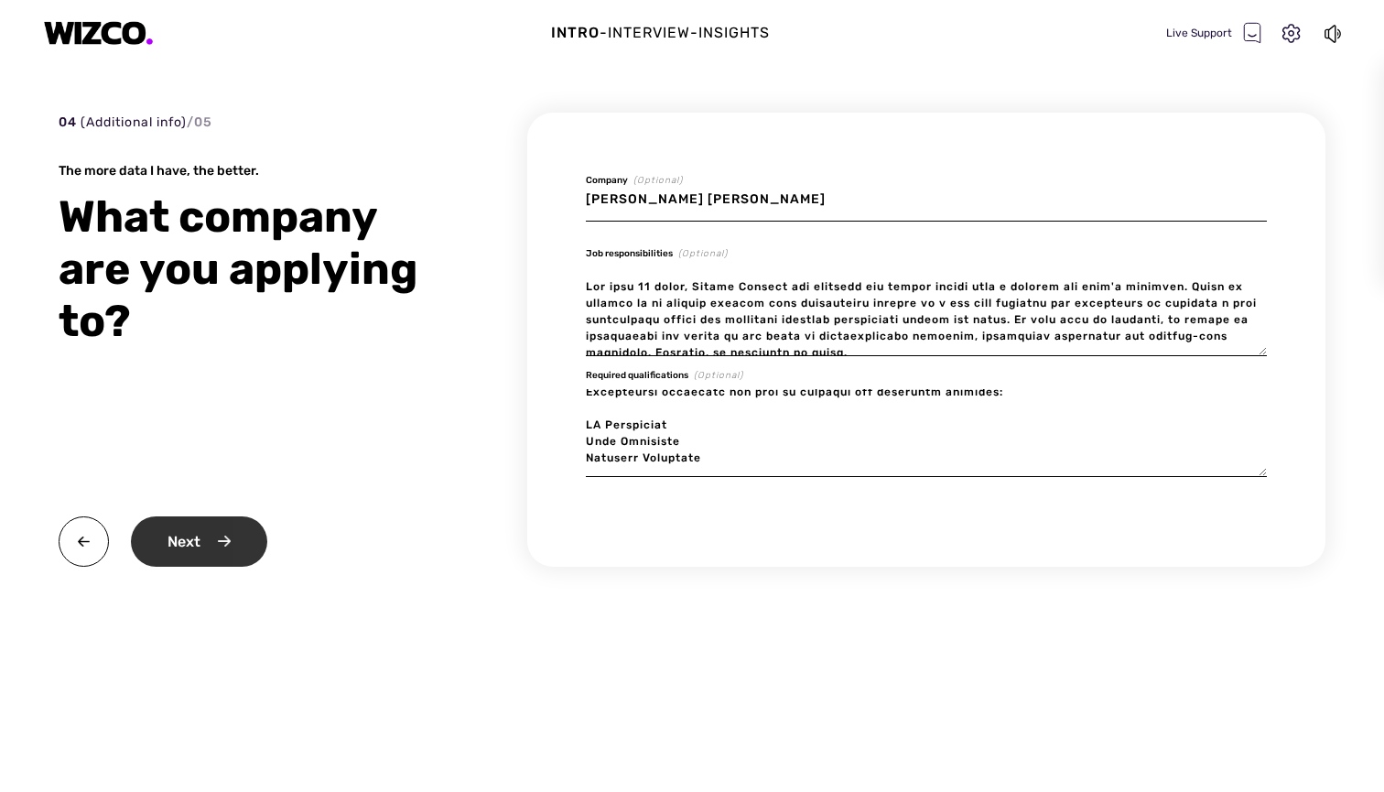
click at [192, 524] on div "Next" at bounding box center [199, 541] width 136 height 50
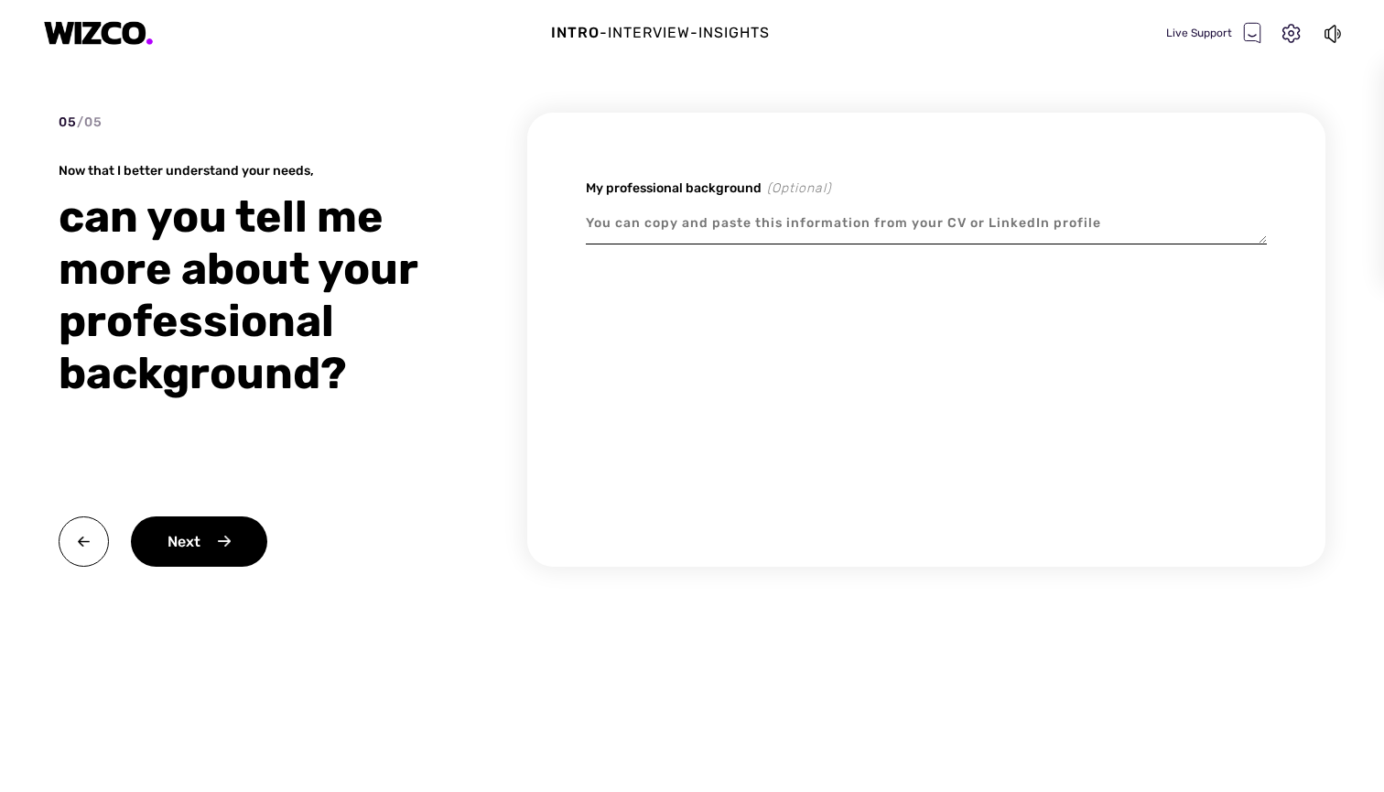
click at [899, 221] on textarea at bounding box center [926, 223] width 681 height 42
paste textarea "EDUCATION THE HONG KONG UNIVERSITY OF SCIENCE & TECHNOLOGY Master of Science in…"
type textarea "x"
type textarea "EDUCATION THE HONG KONG UNIVERSITY OF SCIENCE & TECHNOLOGY Master of Science in…"
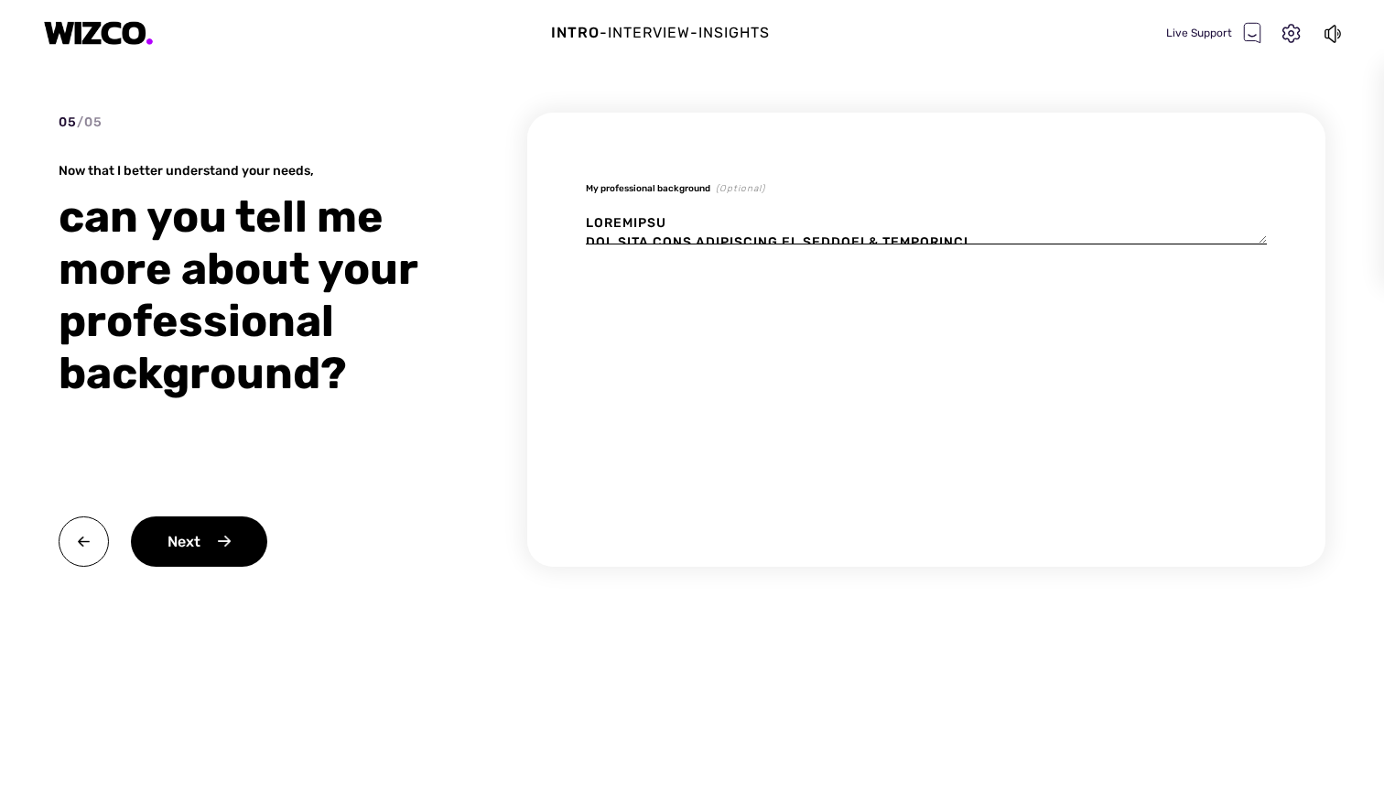
scroll to position [494, 0]
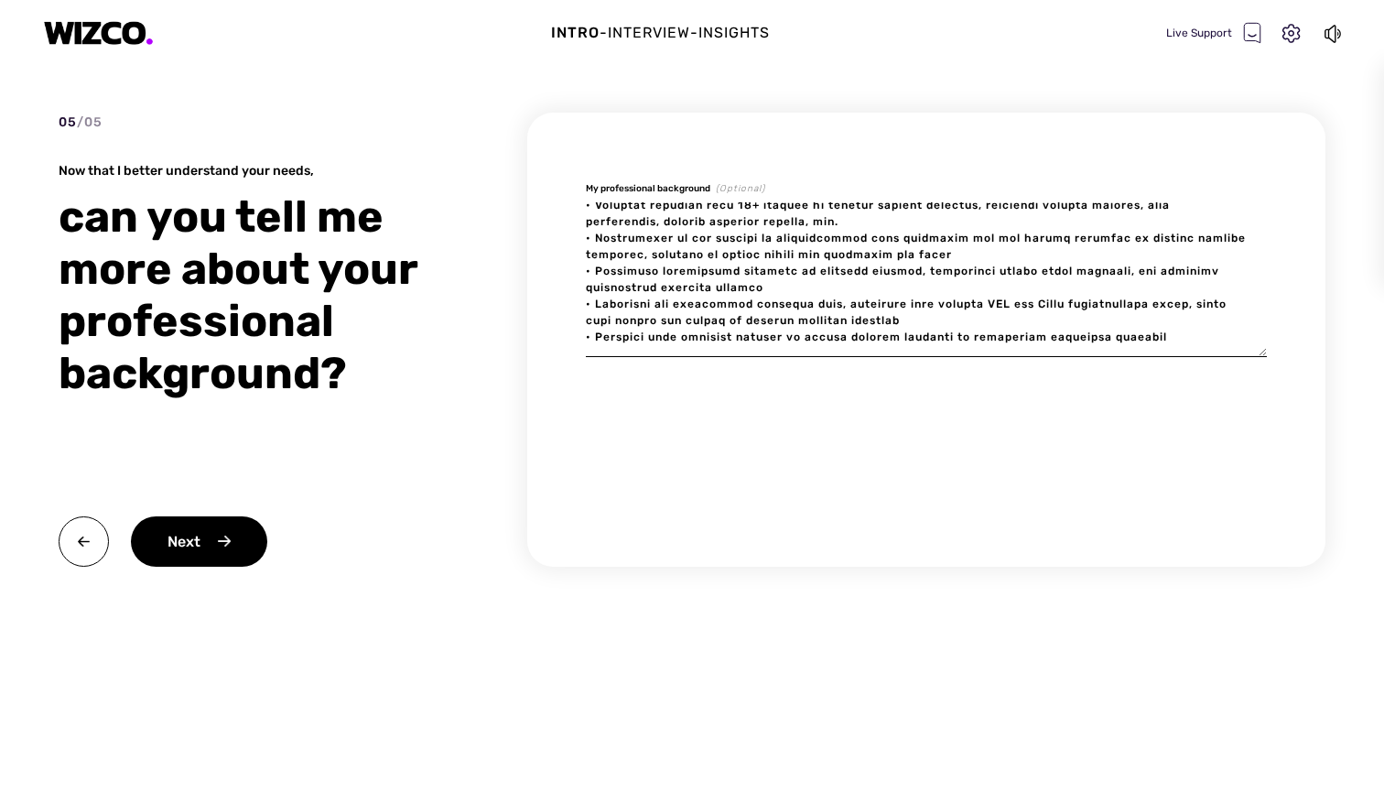
paste textarea "ADDITIONAL INFORMATION • Languages: Mandarin (Native), English (Fluent), Canton…"
type textarea "x"
type textarea "EDUCATION THE HONG KONG UNIVERSITY OF SCIENCE & TECHNOLOGY Master of Science in…"
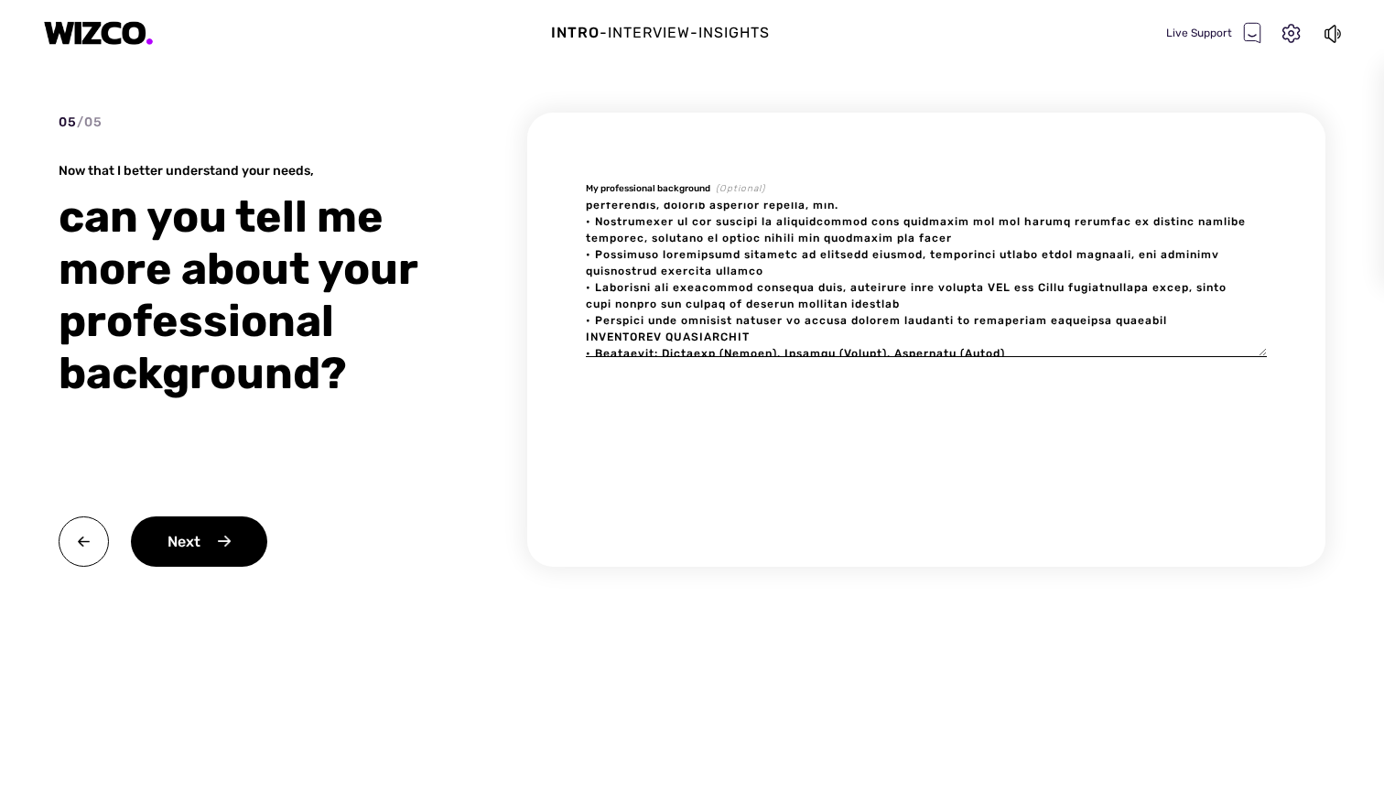
scroll to position [593, 0]
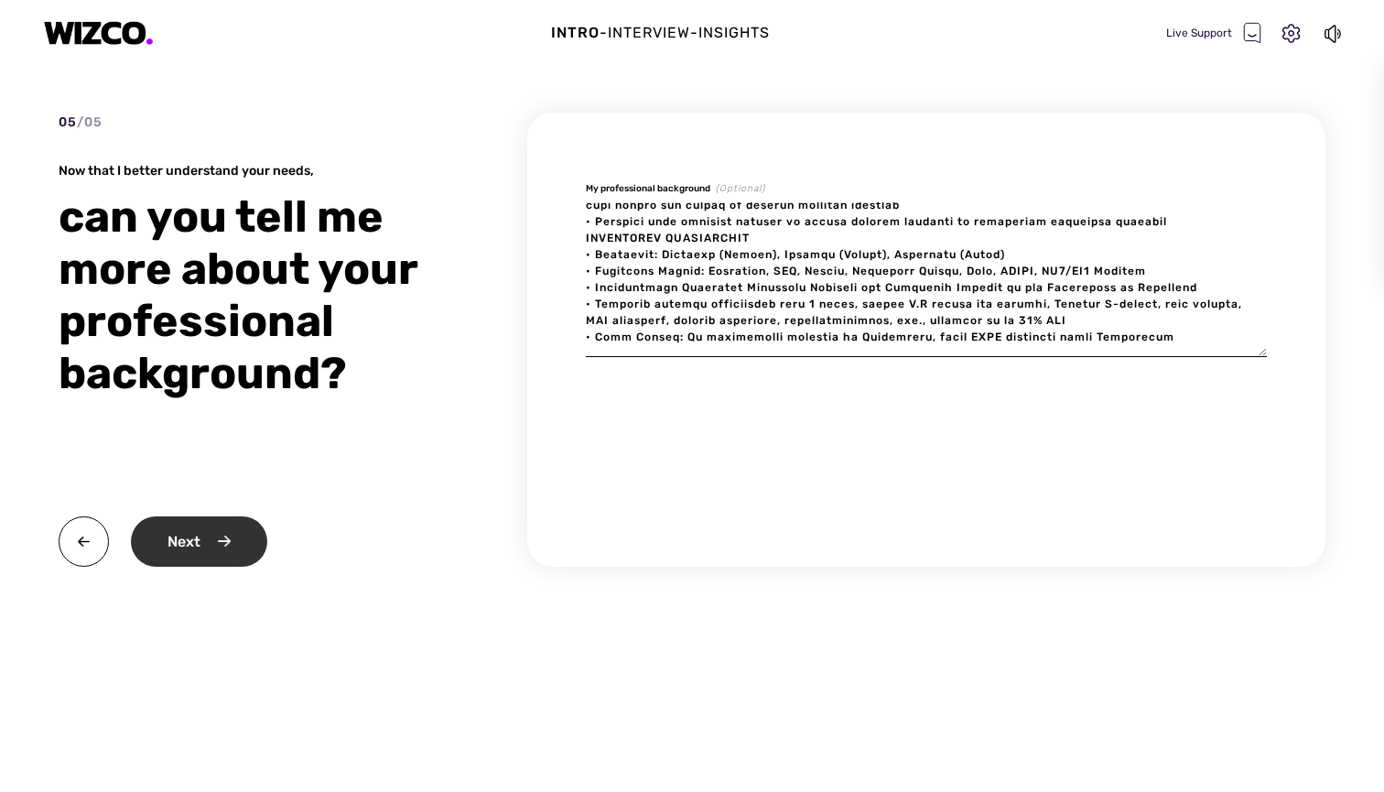
type textarea "x"
click at [184, 544] on div "Next" at bounding box center [199, 541] width 136 height 50
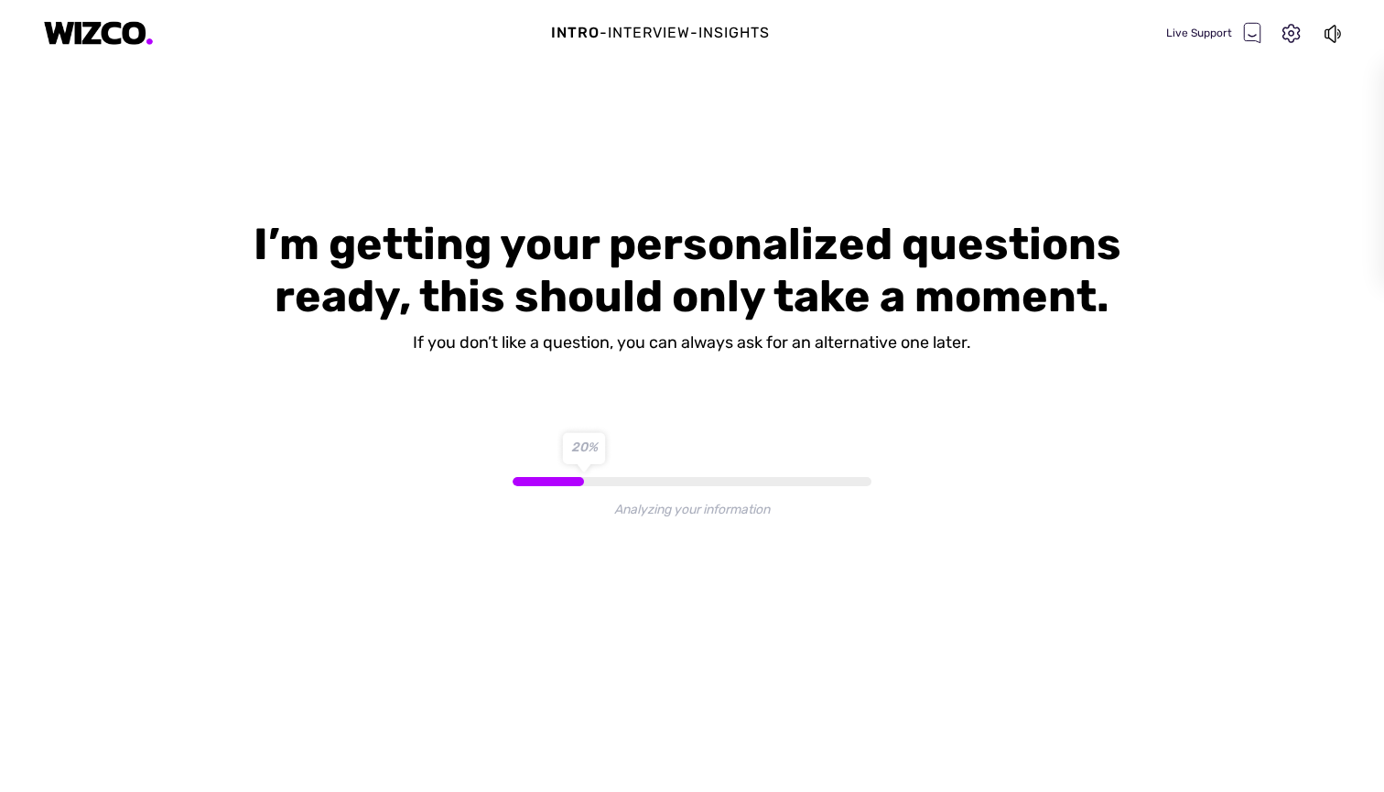
scroll to position [0, 0]
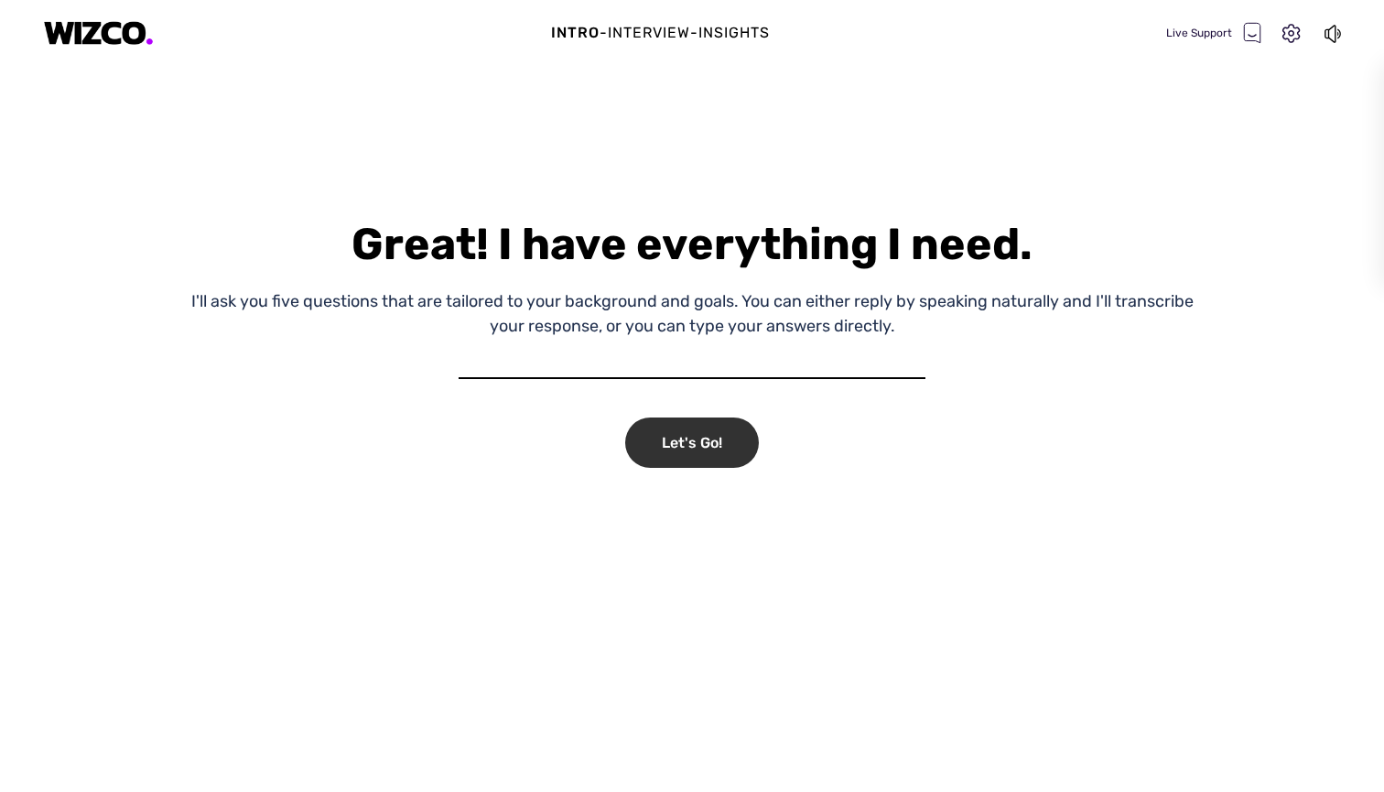
click at [708, 449] on div "Let's Go!" at bounding box center [692, 442] width 134 height 50
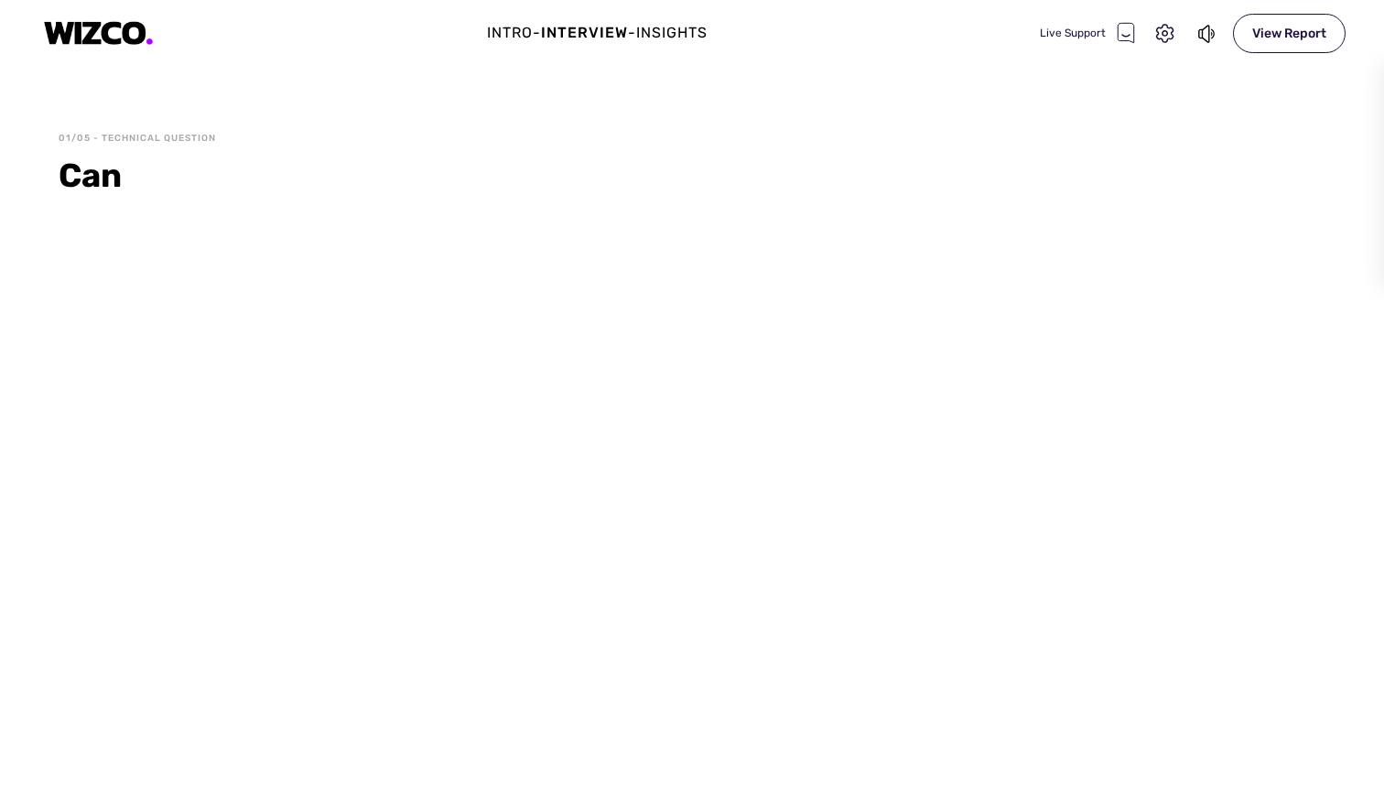
select select "1F4481BFAA18EC23E6CD8D8B6A677D1DA817E8B0"
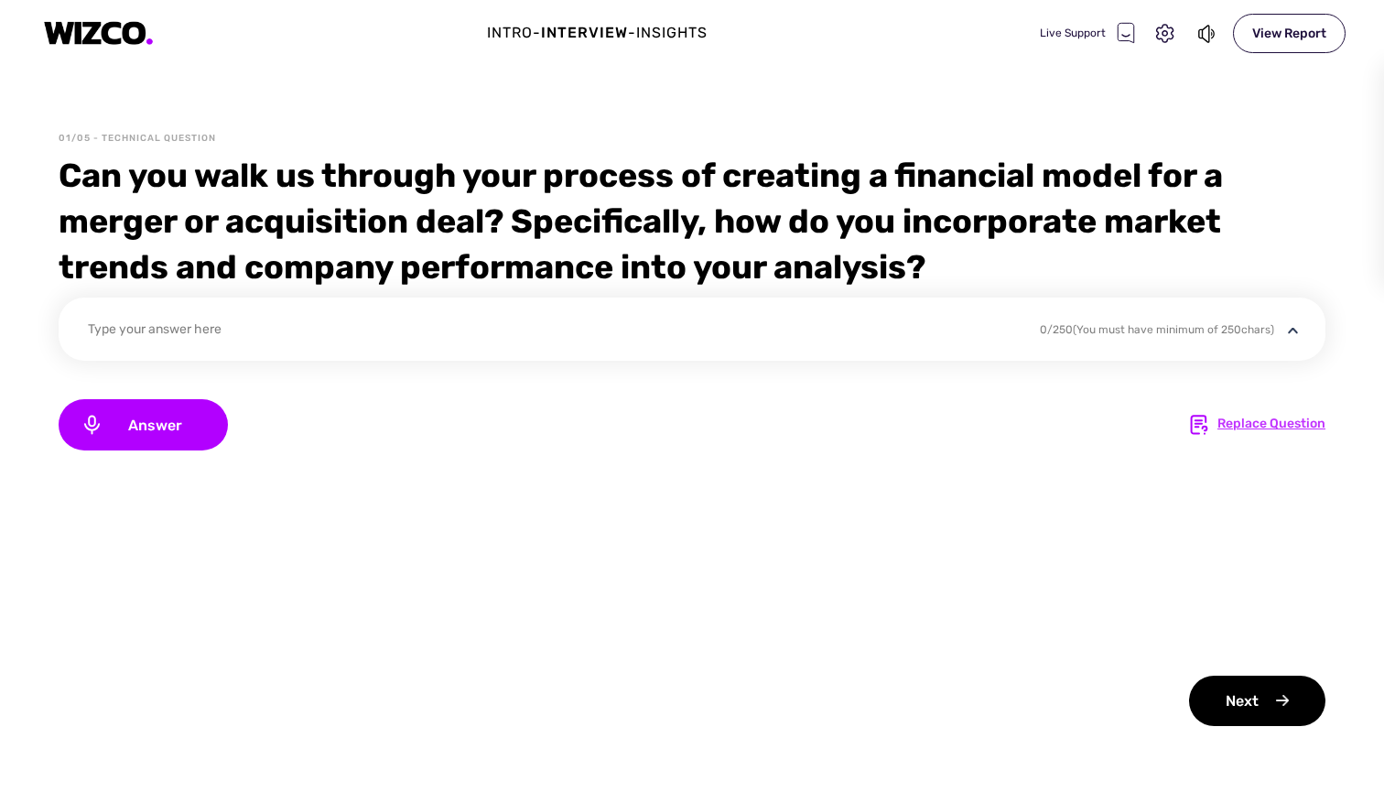
click at [1238, 423] on div "Replace Question" at bounding box center [1272, 425] width 108 height 22
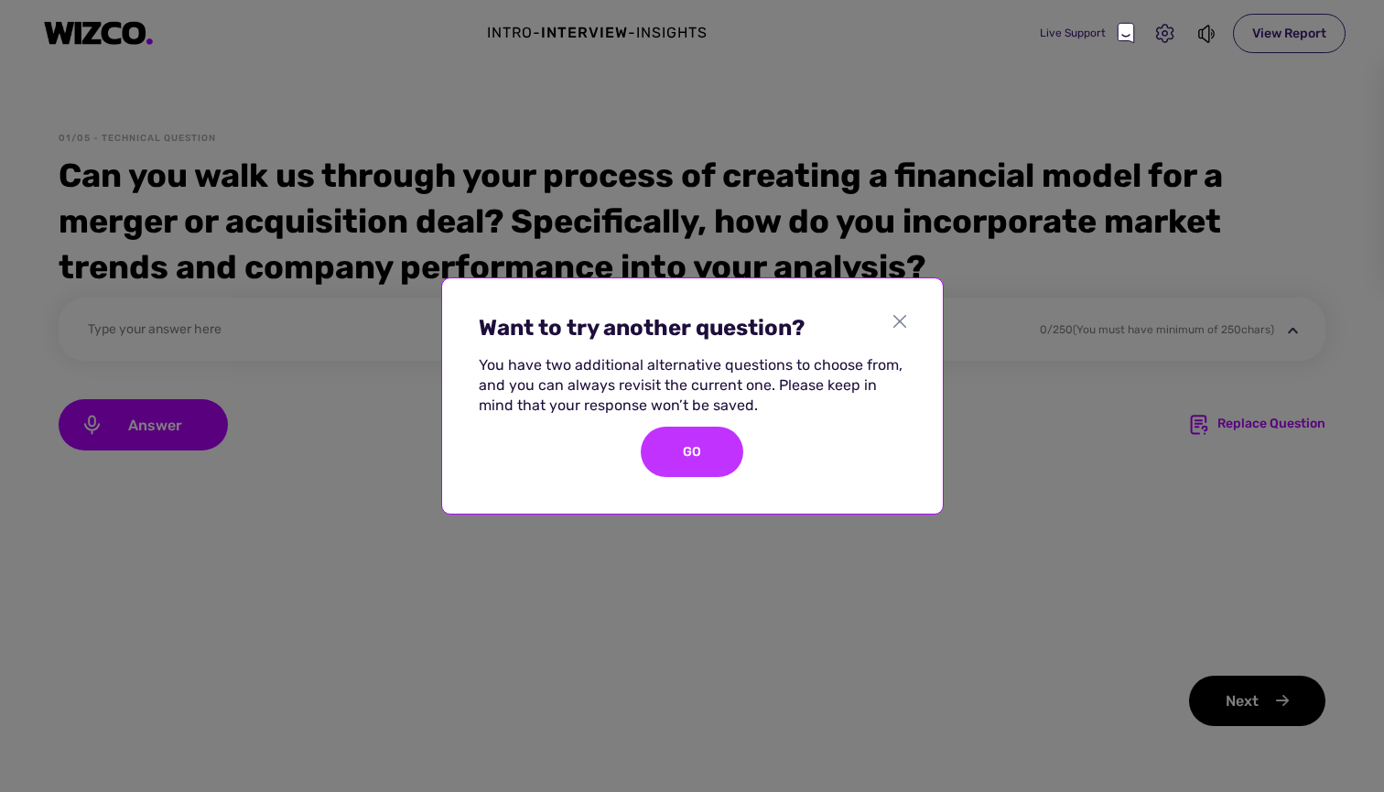
click at [674, 450] on div "GO" at bounding box center [692, 452] width 103 height 50
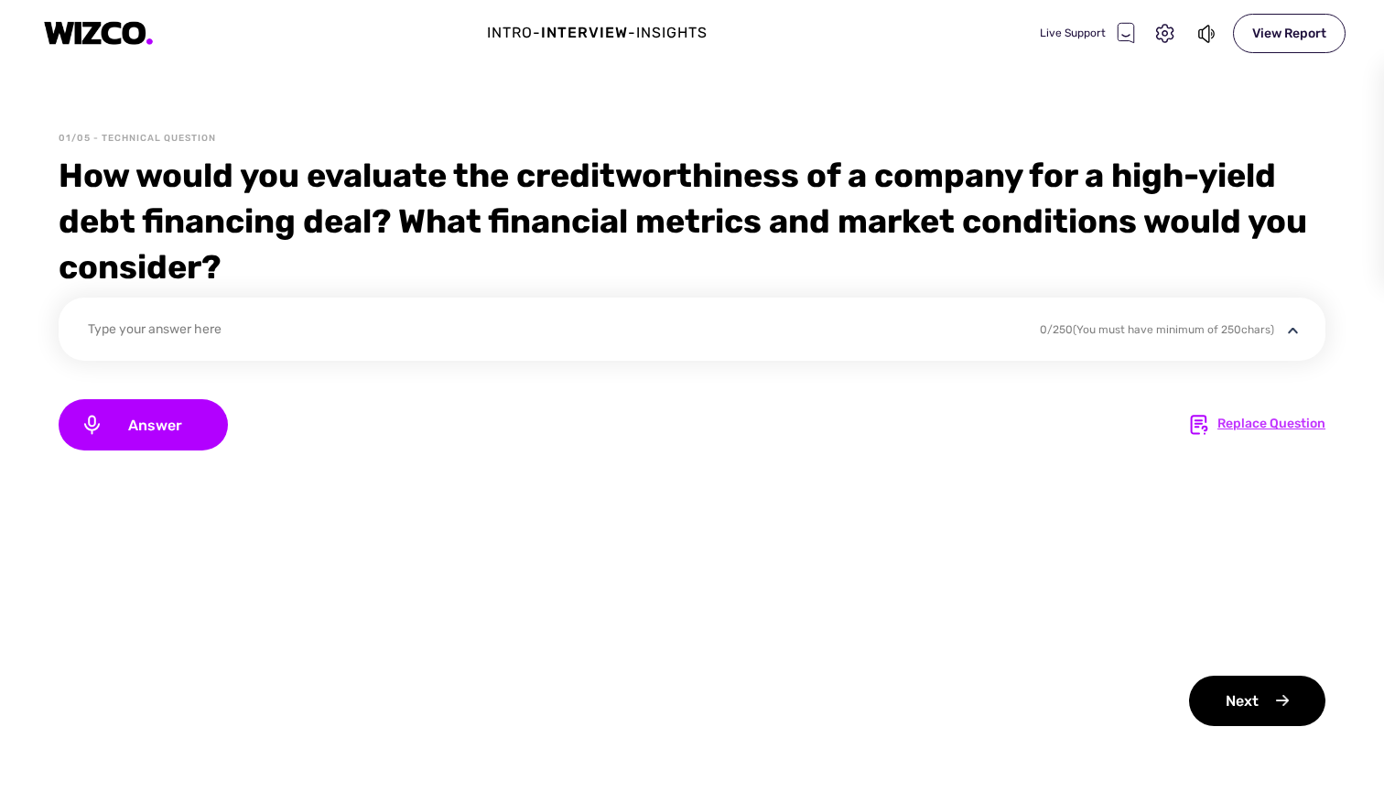
click at [1244, 428] on div "Replace Question" at bounding box center [1272, 425] width 108 height 22
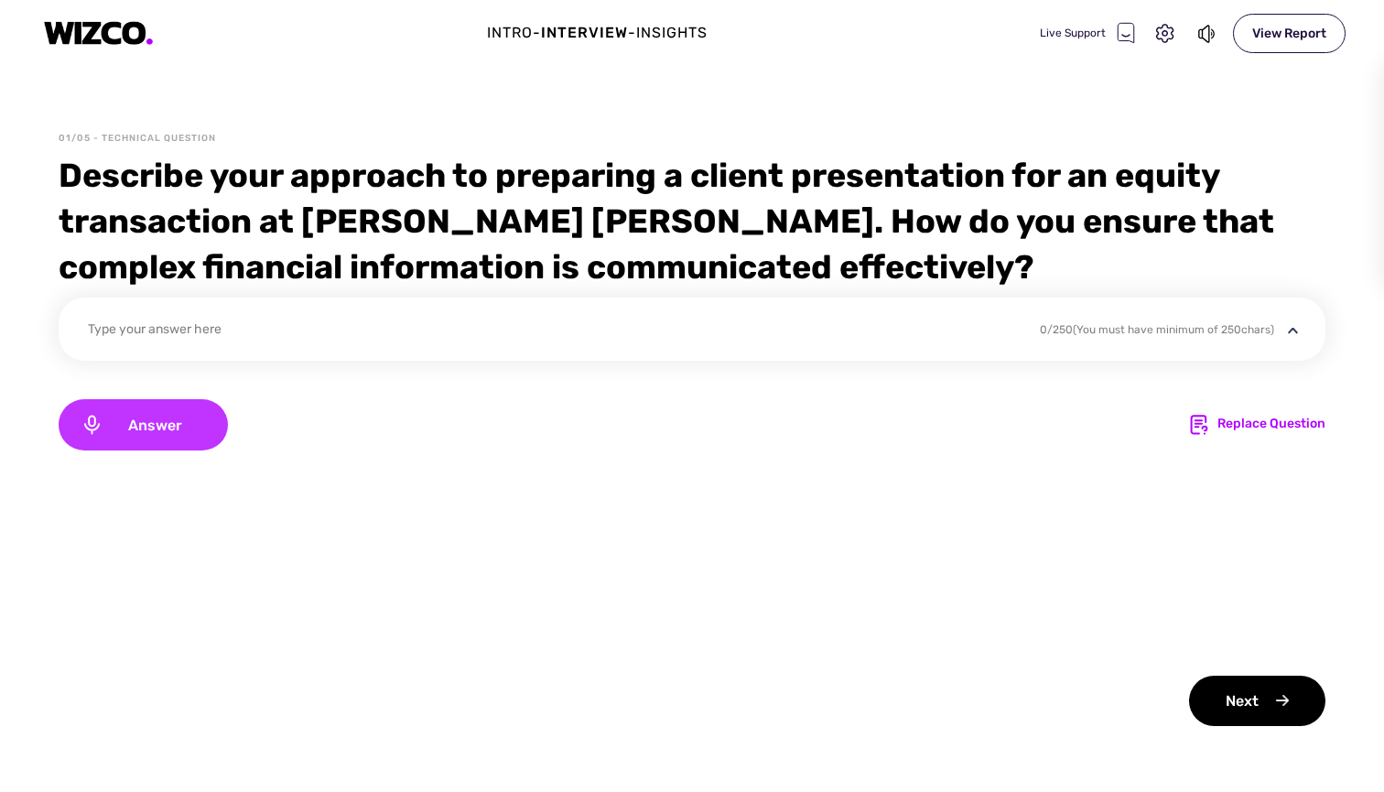
click at [105, 428] on span "Answer" at bounding box center [154, 425] width 103 height 17
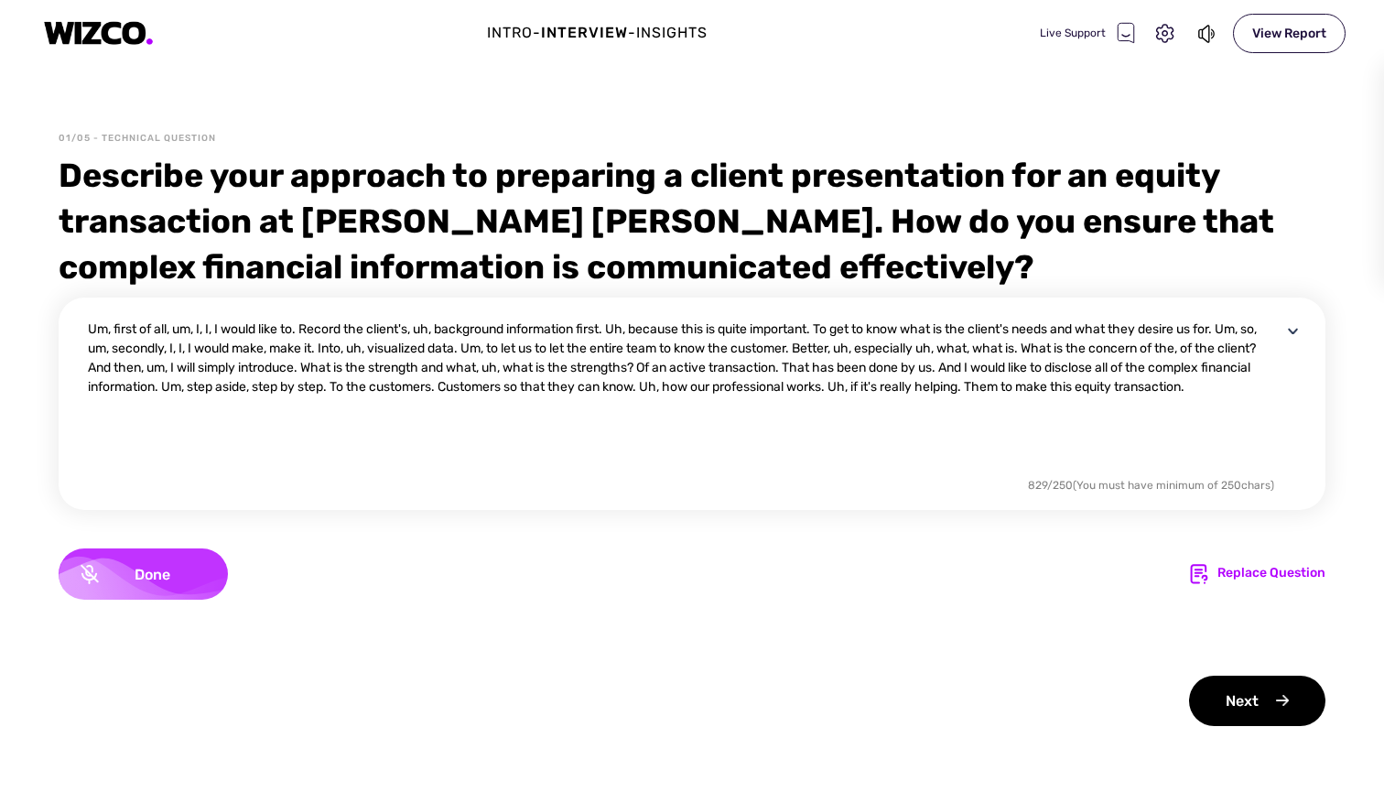
click at [109, 570] on span "Done" at bounding box center [152, 574] width 107 height 17
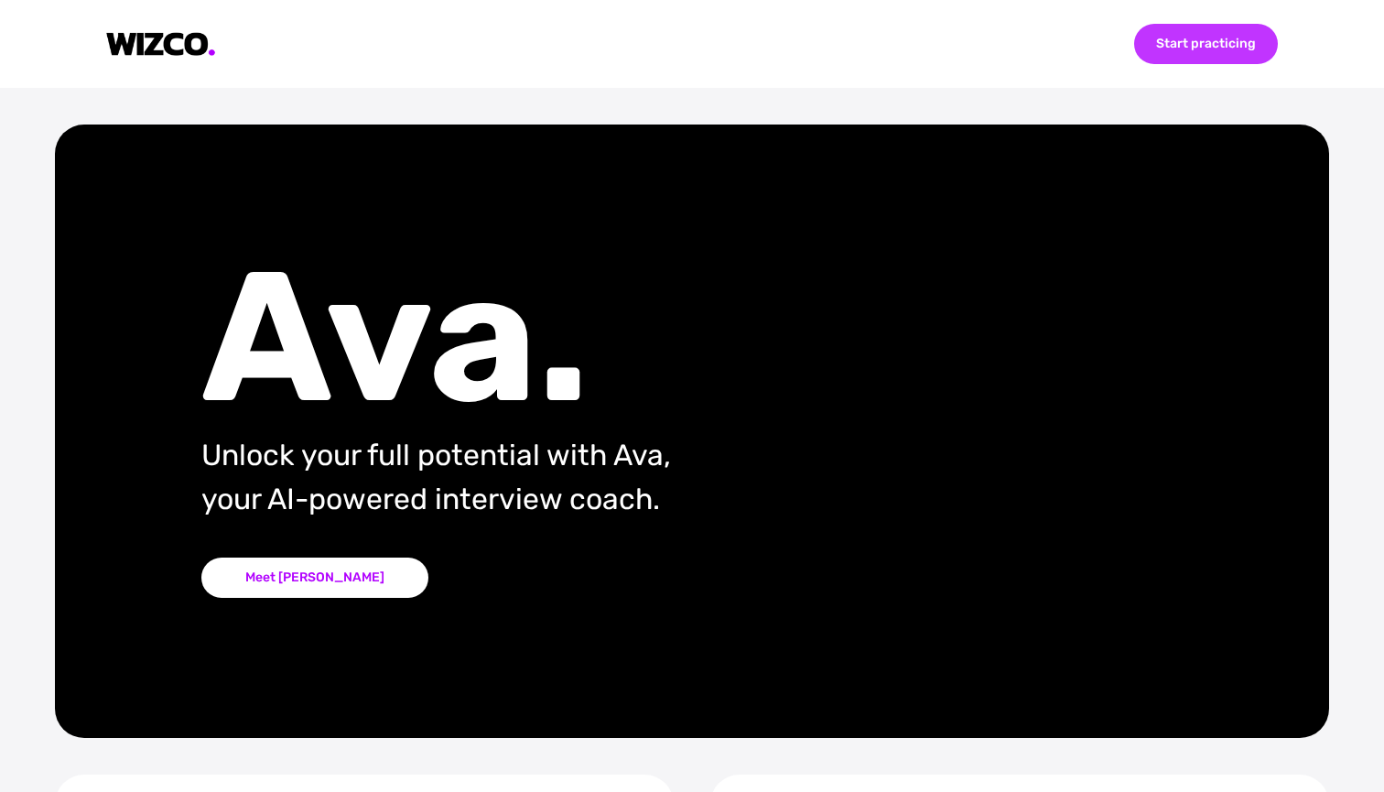
click at [1223, 40] on div "Start practicing" at bounding box center [1206, 44] width 144 height 40
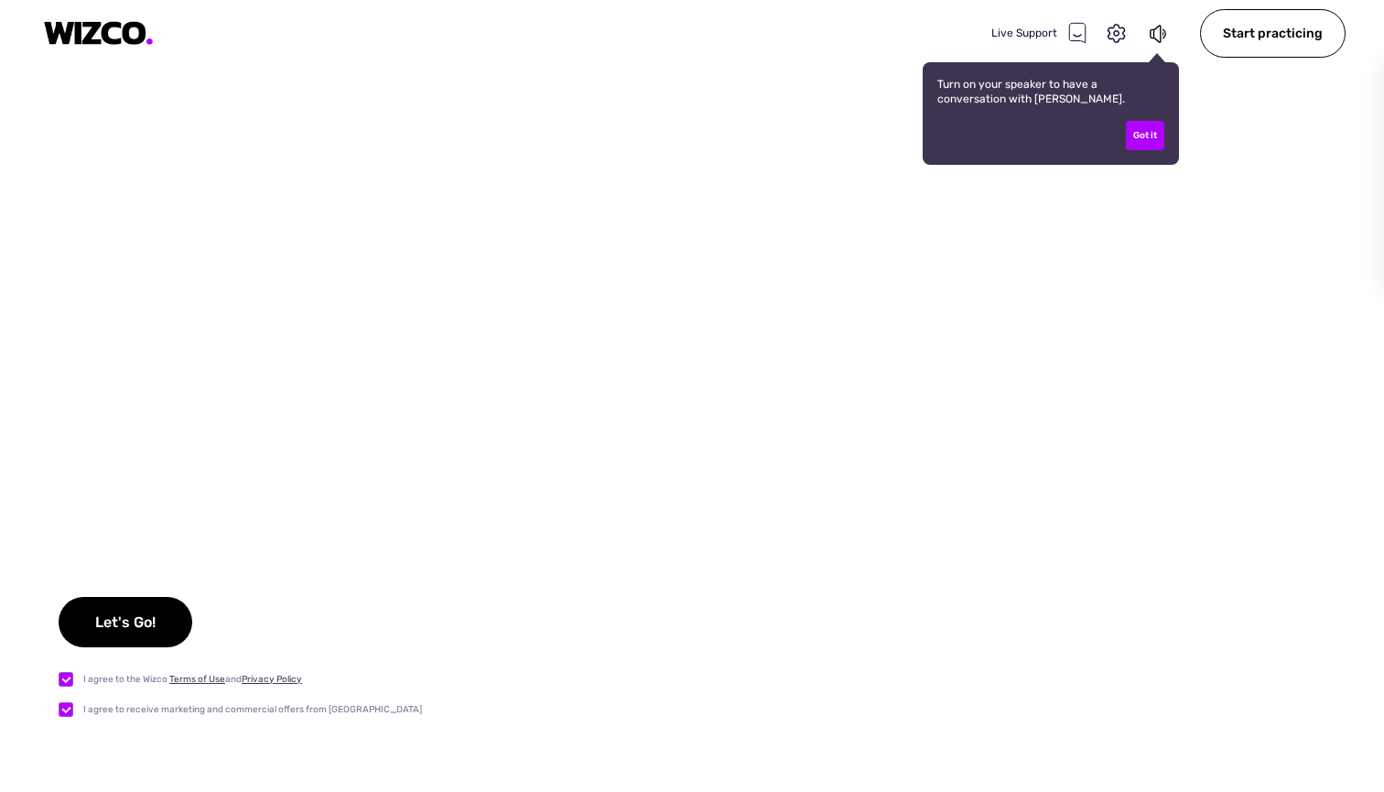
checkbox input "true"
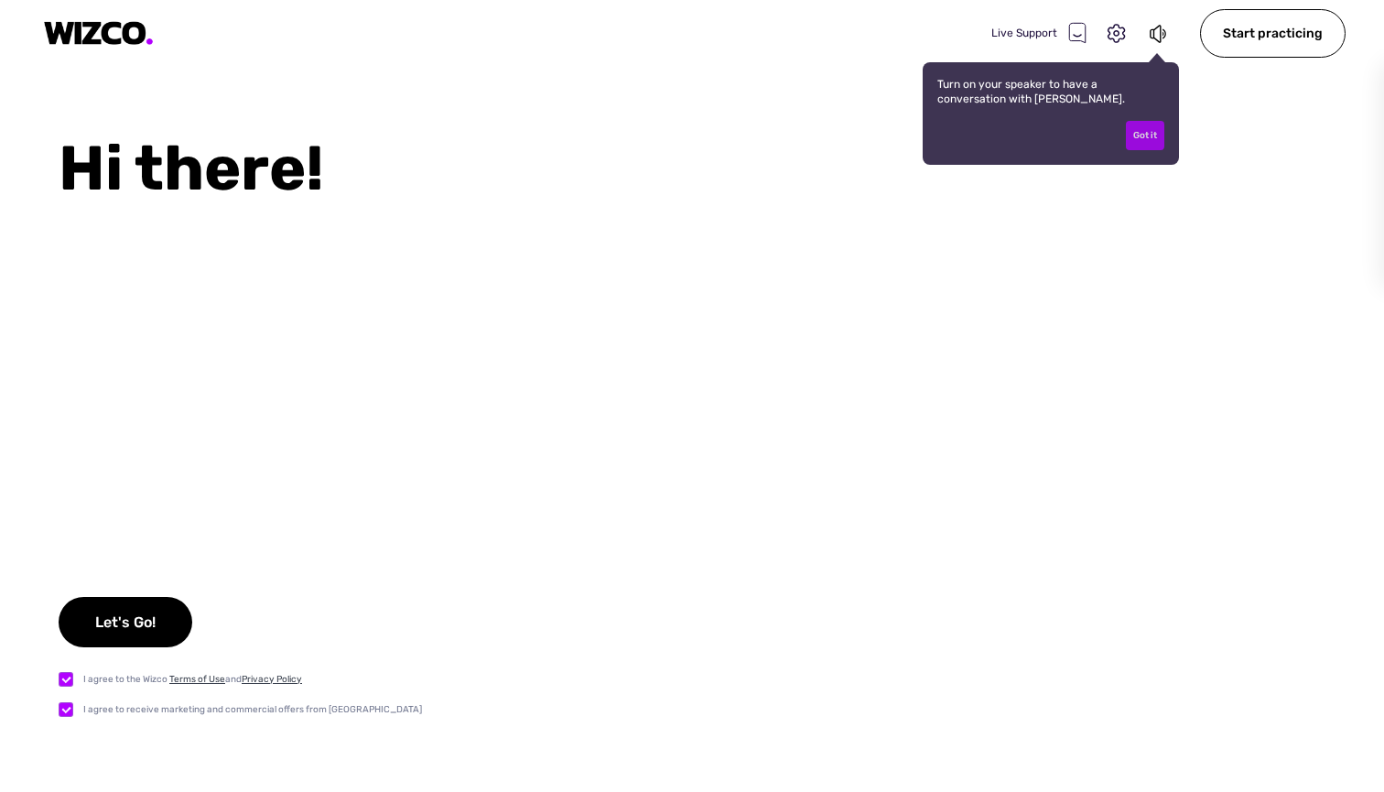
click at [1147, 133] on div "Got it" at bounding box center [1145, 135] width 38 height 29
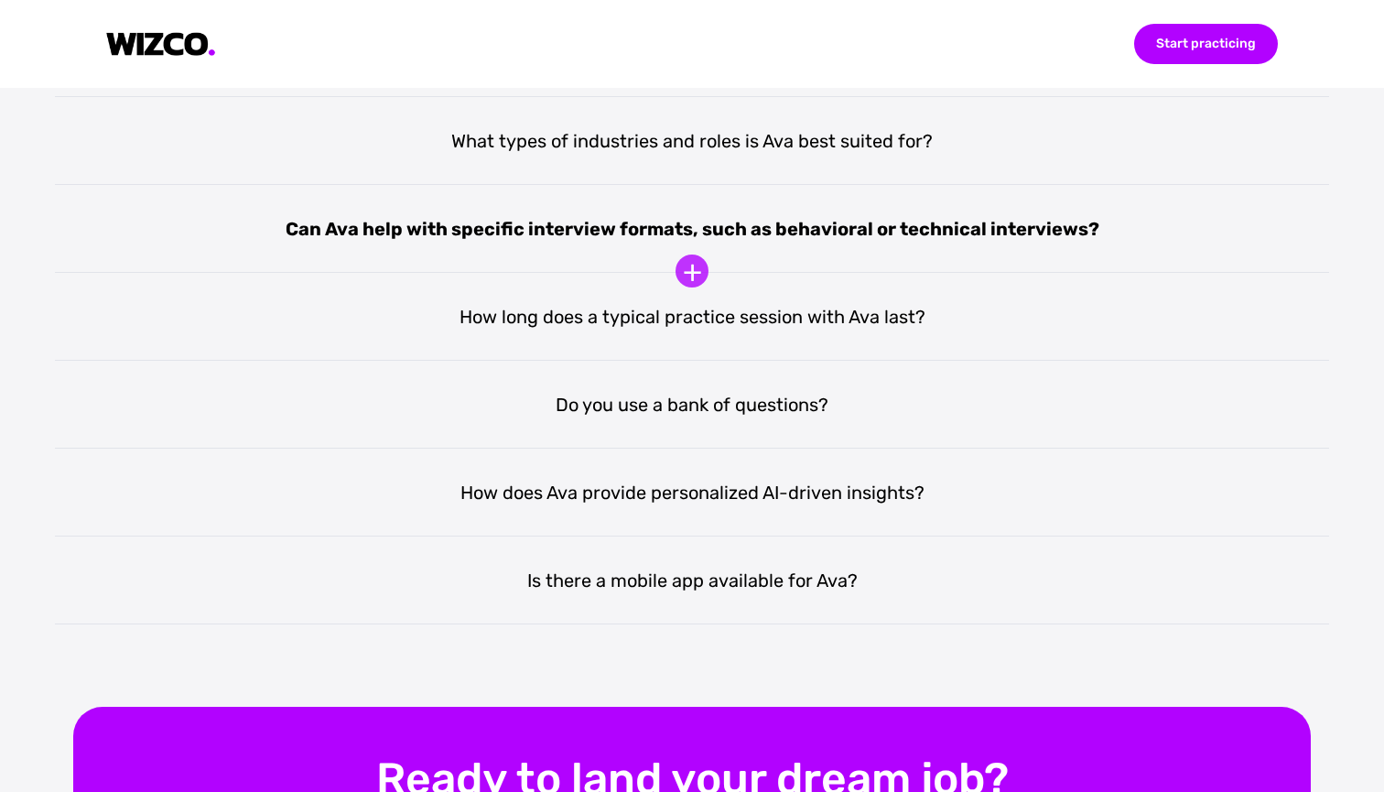
scroll to position [3483, 0]
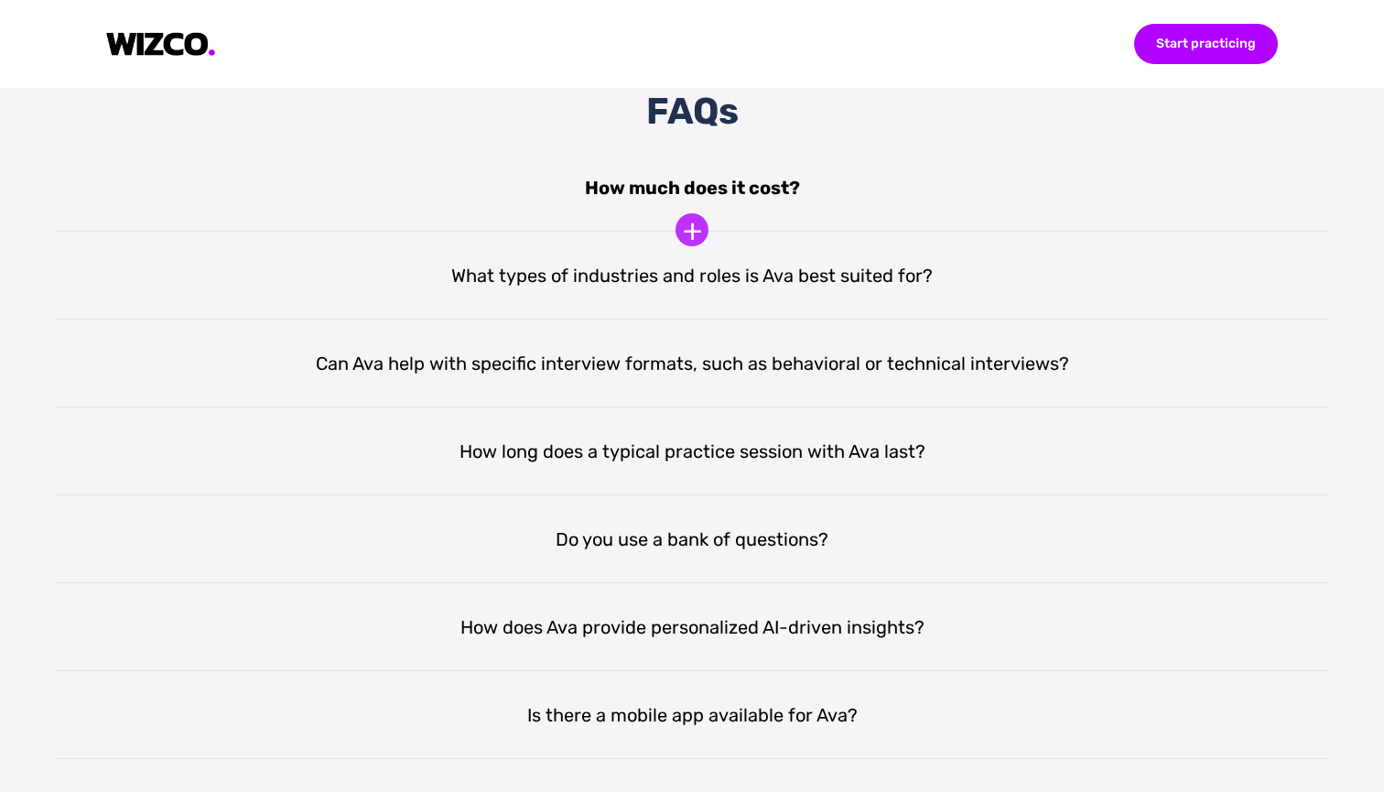
click at [684, 194] on div "How much does it cost?" at bounding box center [692, 188] width 1274 height 88
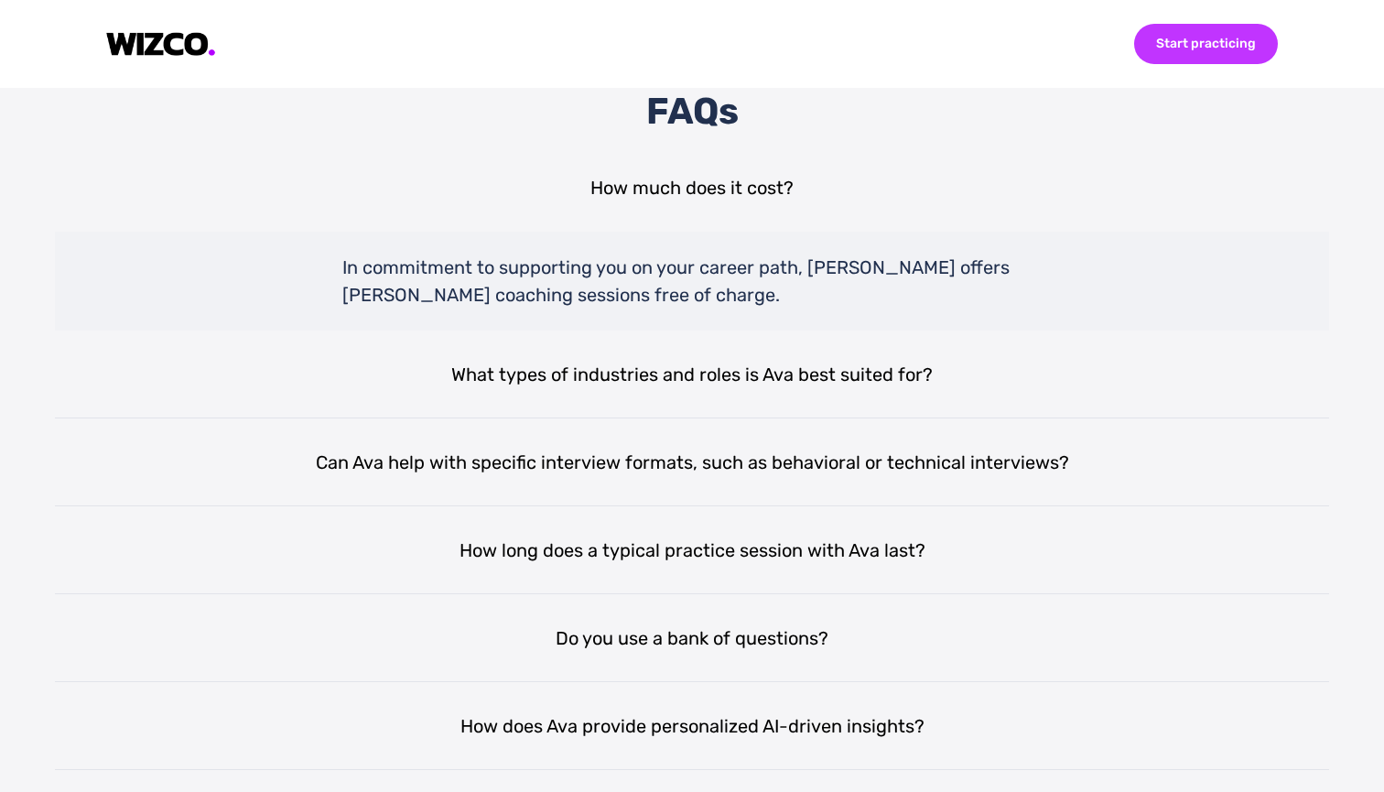
click at [1183, 55] on div "Start practicing" at bounding box center [1206, 44] width 144 height 40
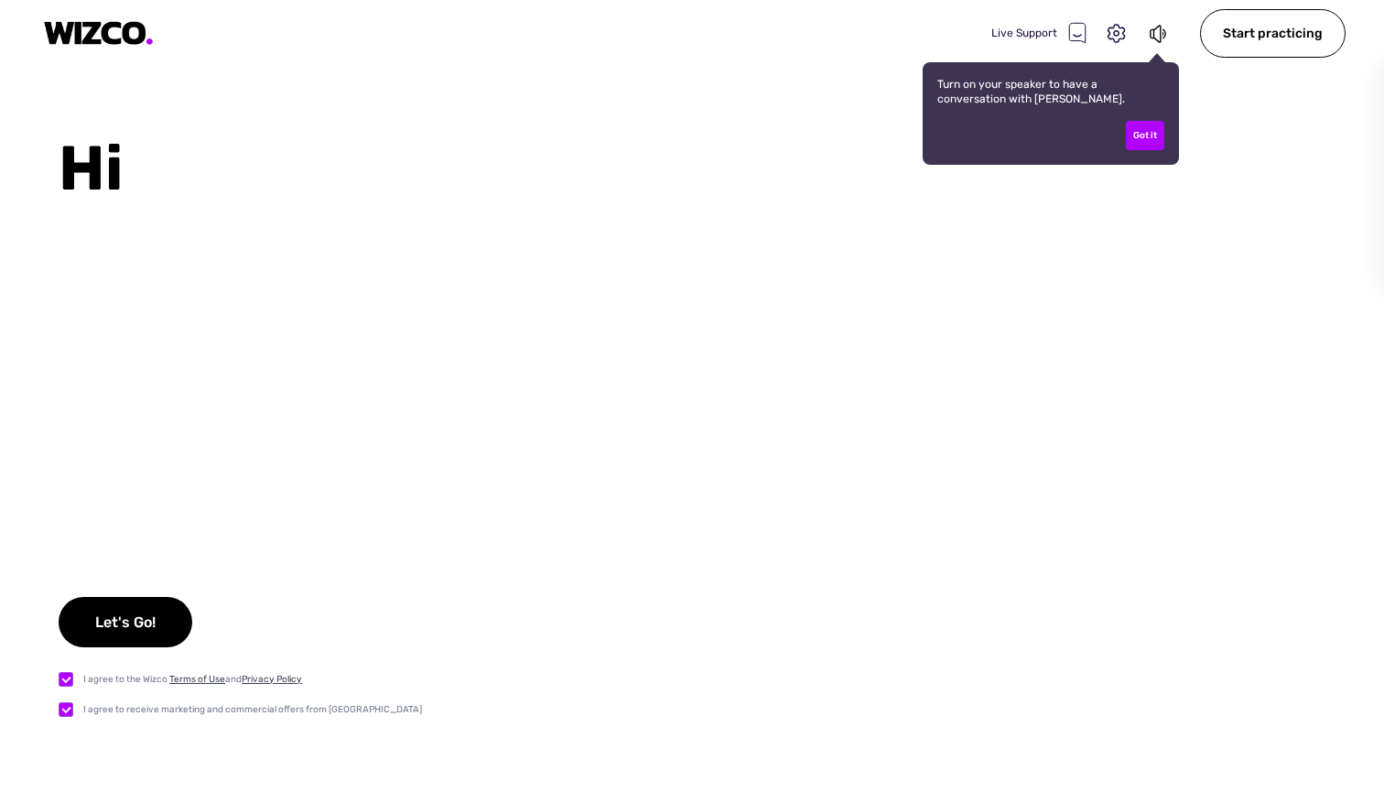
checkbox input "true"
click at [1209, 58] on div "Live Support Turn on your speaker to have a conversation with [PERSON_NAME]. Go…" at bounding box center [692, 33] width 1384 height 66
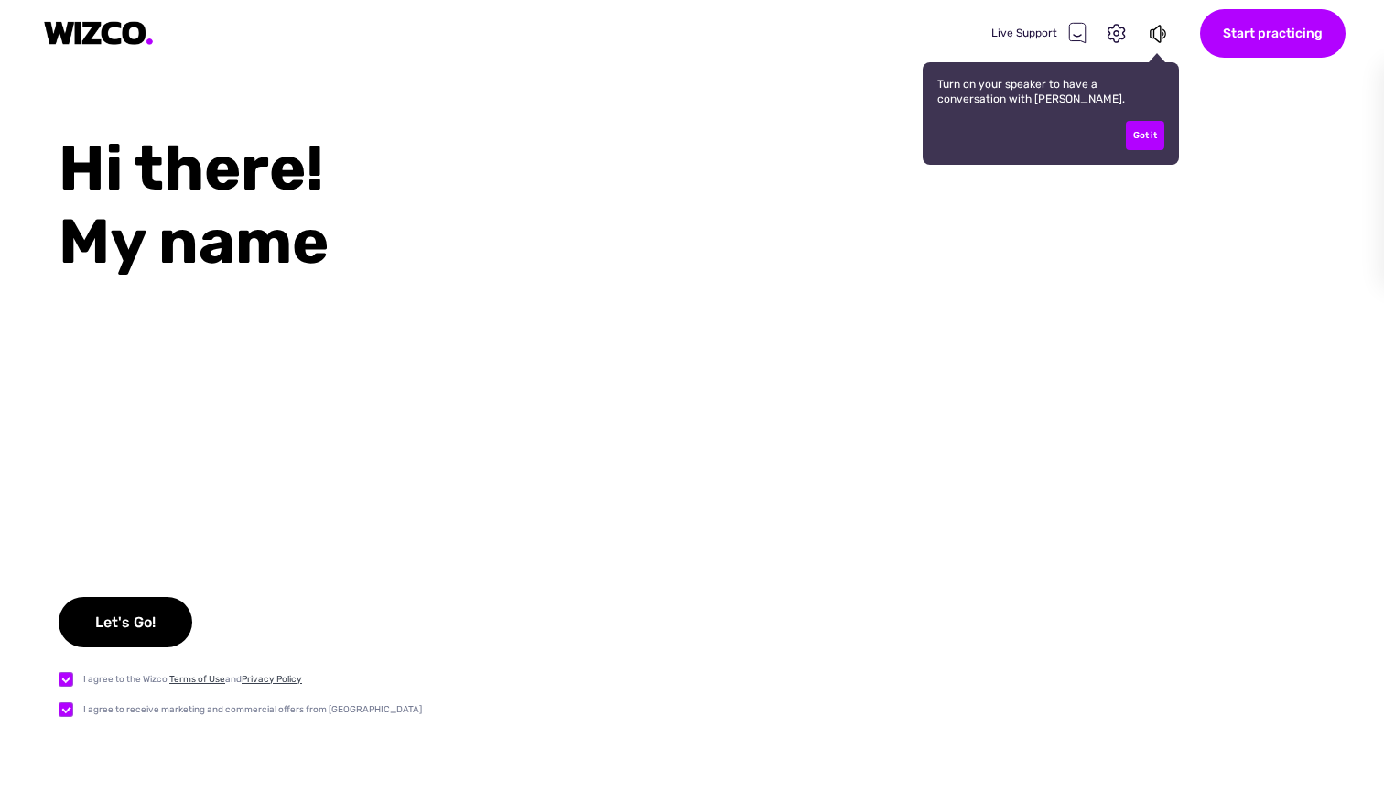
click at [1279, 34] on div "Start practicing" at bounding box center [1273, 33] width 146 height 49
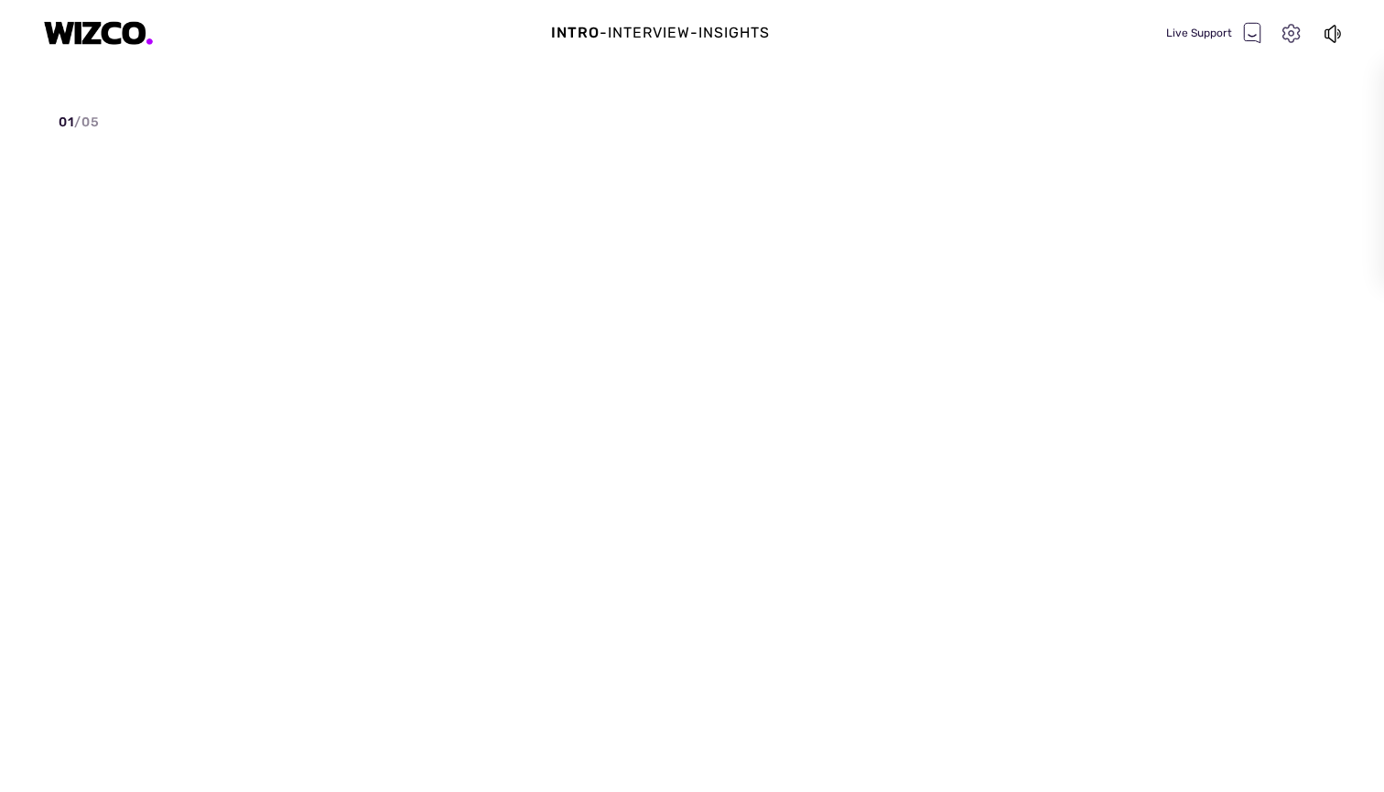
click at [1293, 34] on icon at bounding box center [1292, 34] width 24 height 24
select select "19F4F735F7535EB6E6900D3F05D064D8059FC3A4"
